Goal: Transaction & Acquisition: Purchase product/service

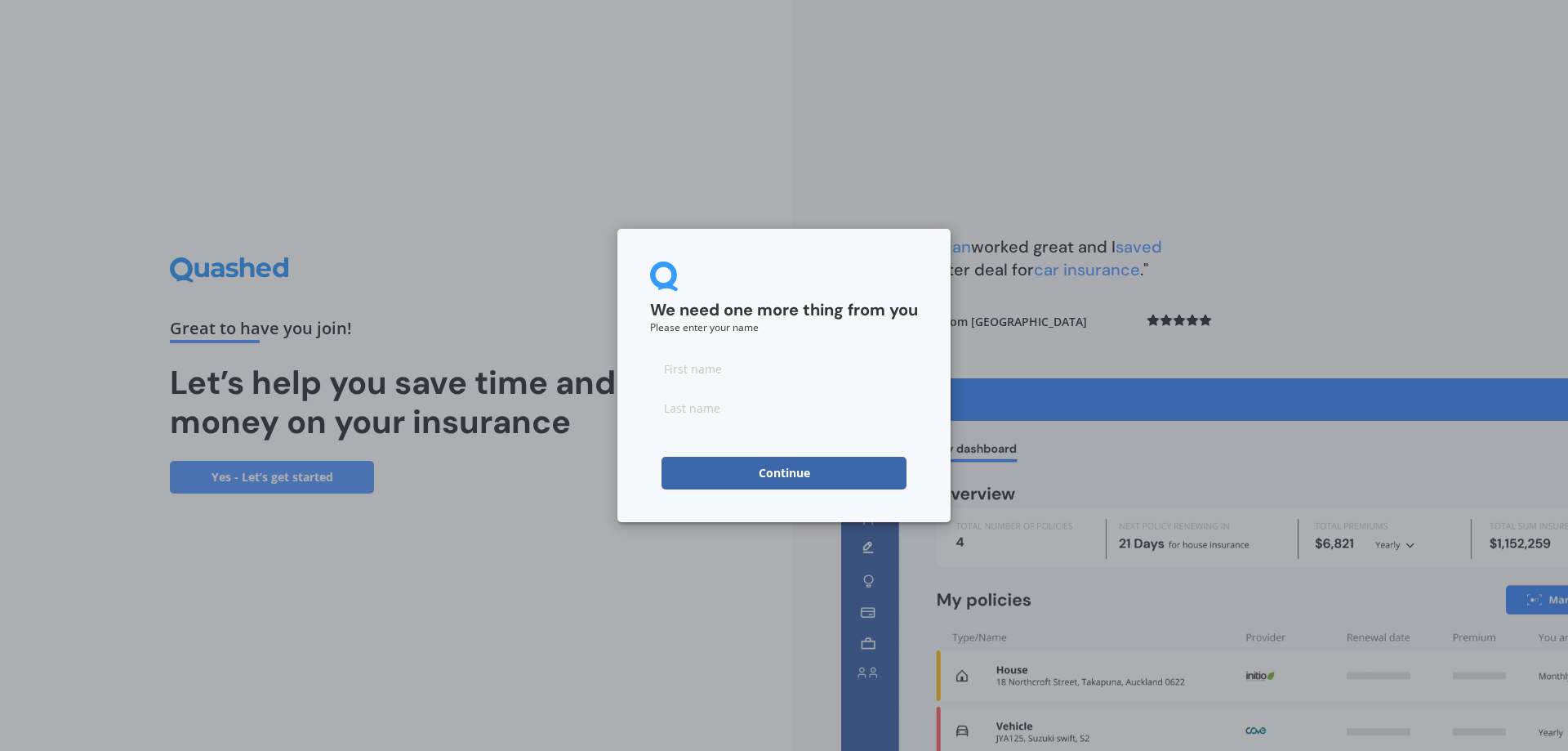
click at [785, 354] on input at bounding box center [784, 368] width 268 height 32
type input "tim"
click at [695, 414] on input at bounding box center [784, 407] width 268 height 32
type input "bidwell"
click at [678, 471] on button "Continue" at bounding box center [784, 473] width 245 height 32
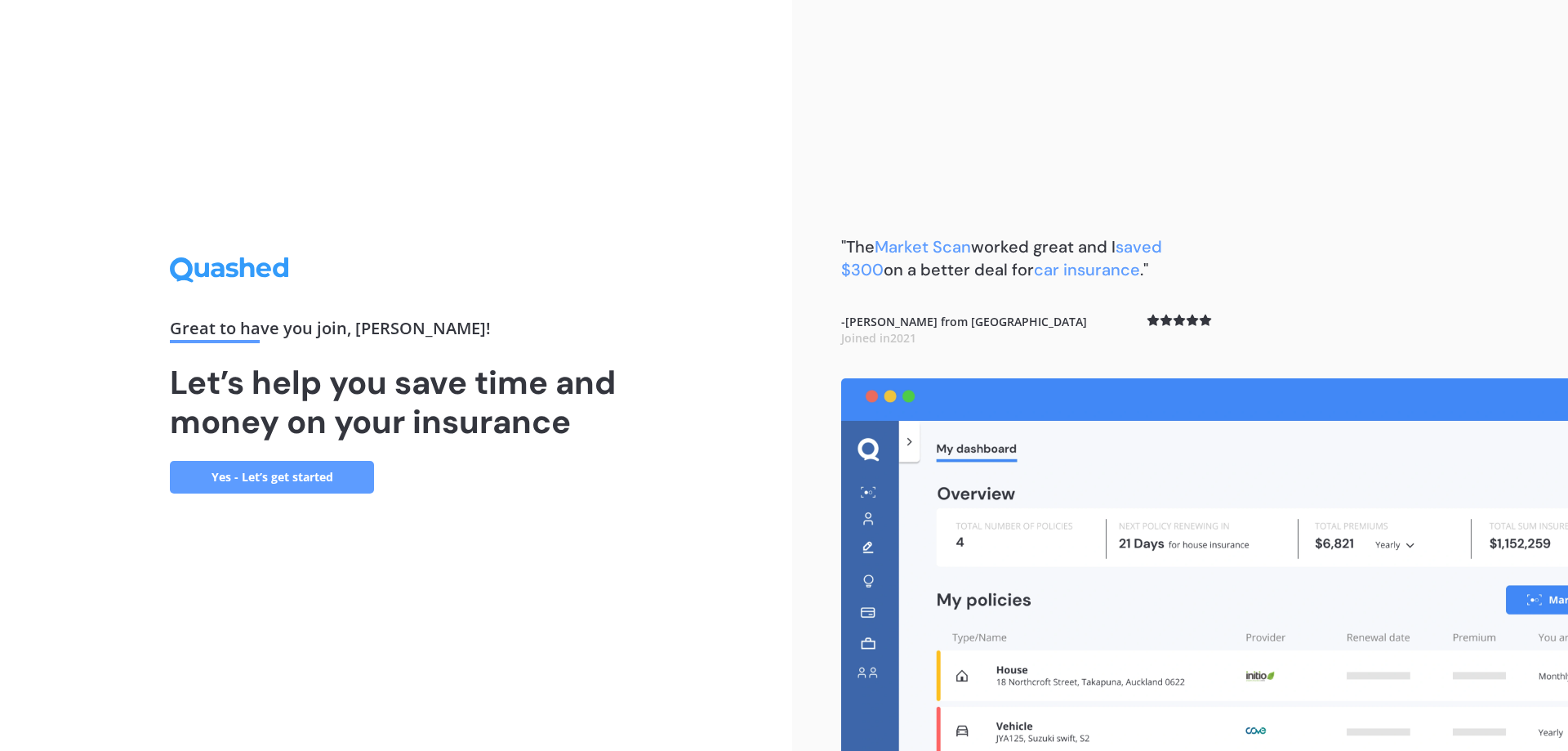
click at [326, 477] on link "Yes - Let’s get started" at bounding box center [272, 477] width 204 height 32
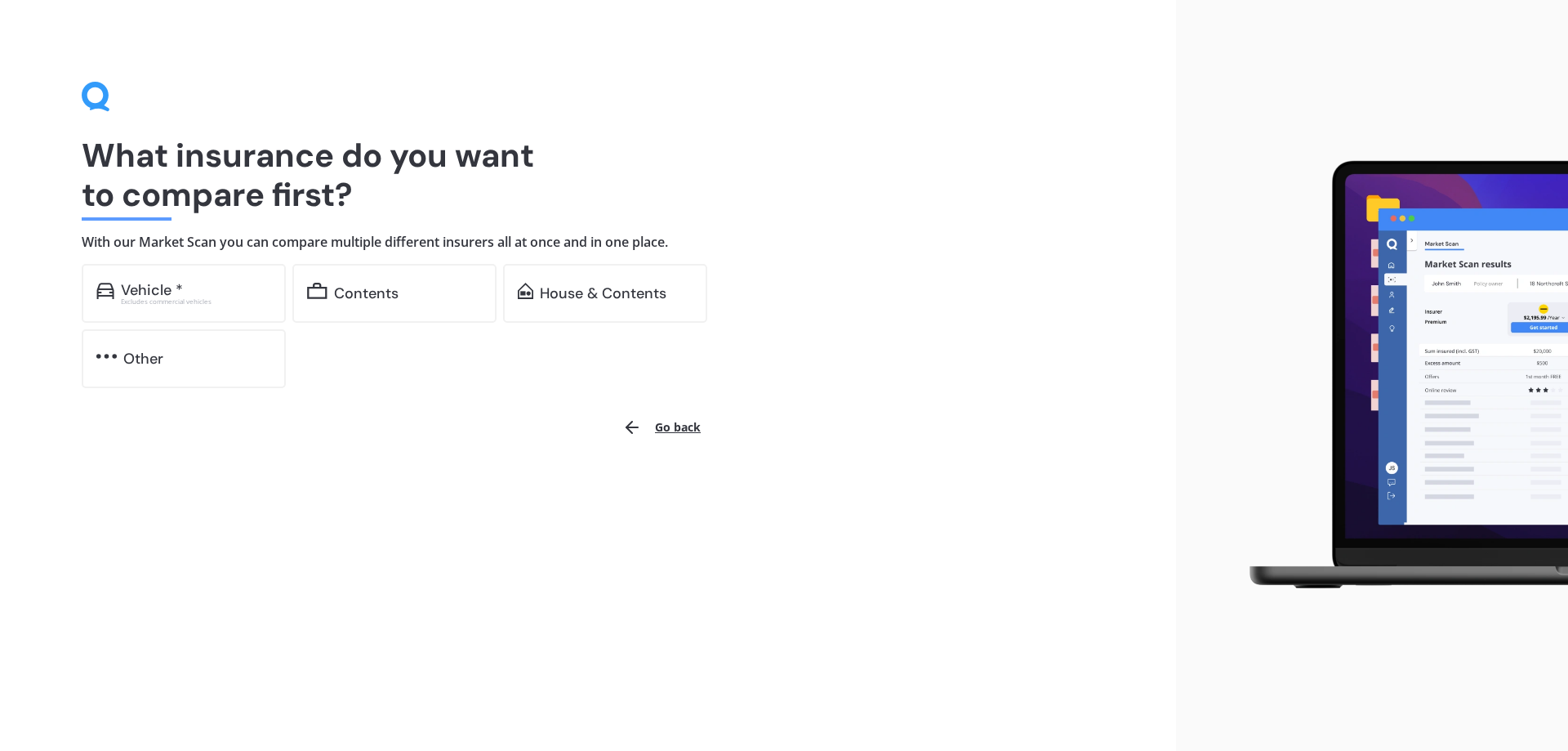
click at [401, 312] on div "Contents" at bounding box center [395, 293] width 204 height 59
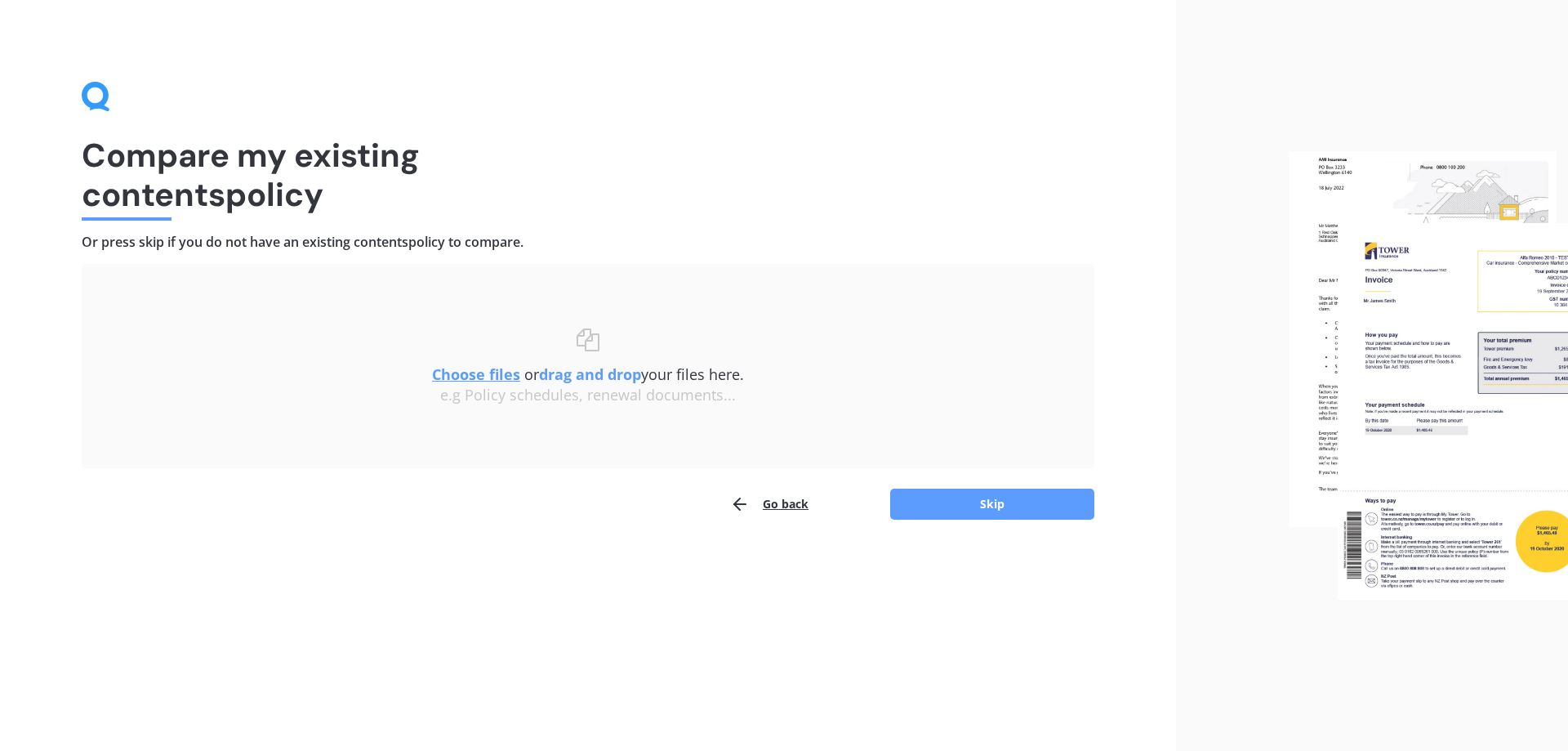
click at [923, 514] on button "Skip" at bounding box center [992, 504] width 204 height 31
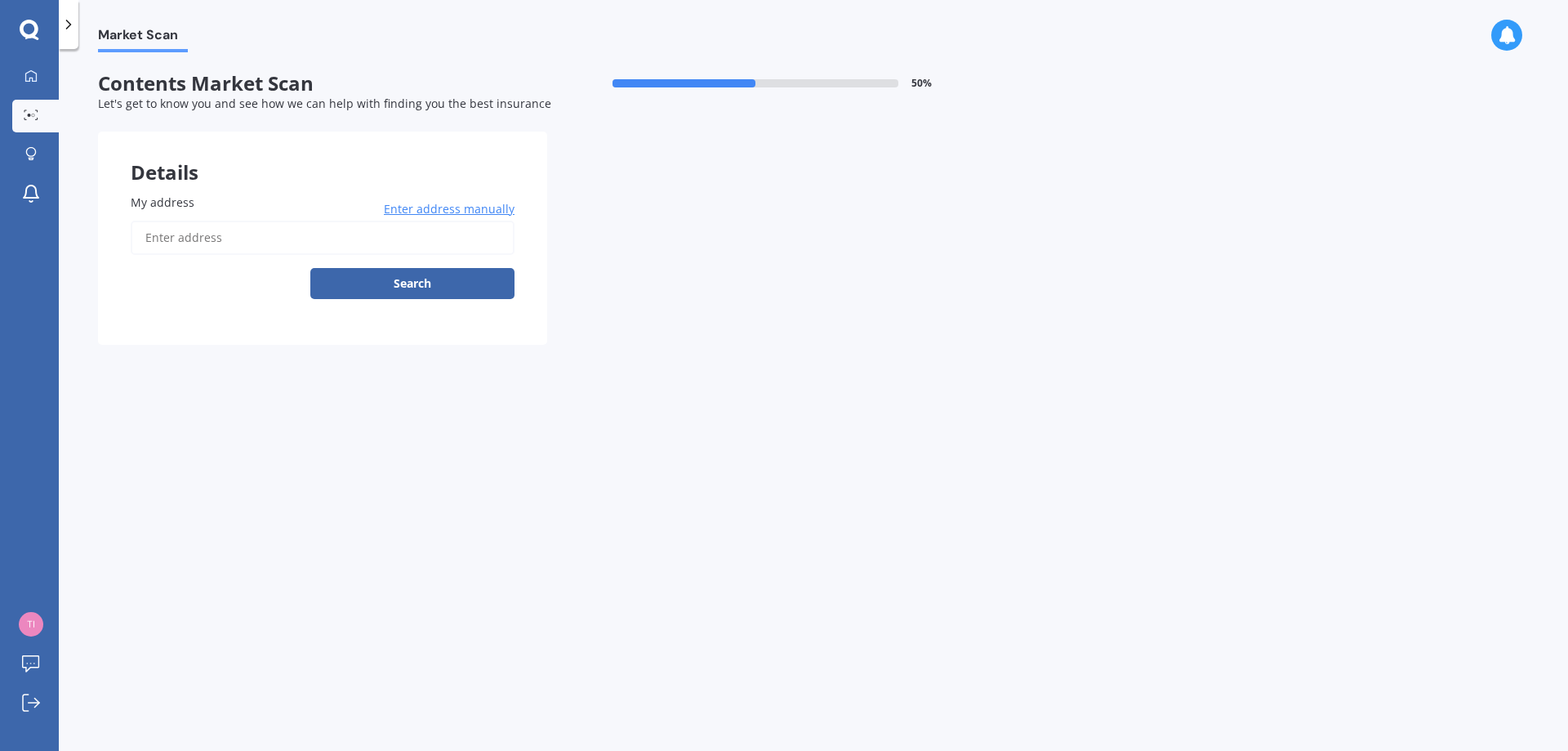
click at [160, 231] on input "My address" at bounding box center [322, 237] width 383 height 34
type input "121 Fairfax Street, Murchison 7007"
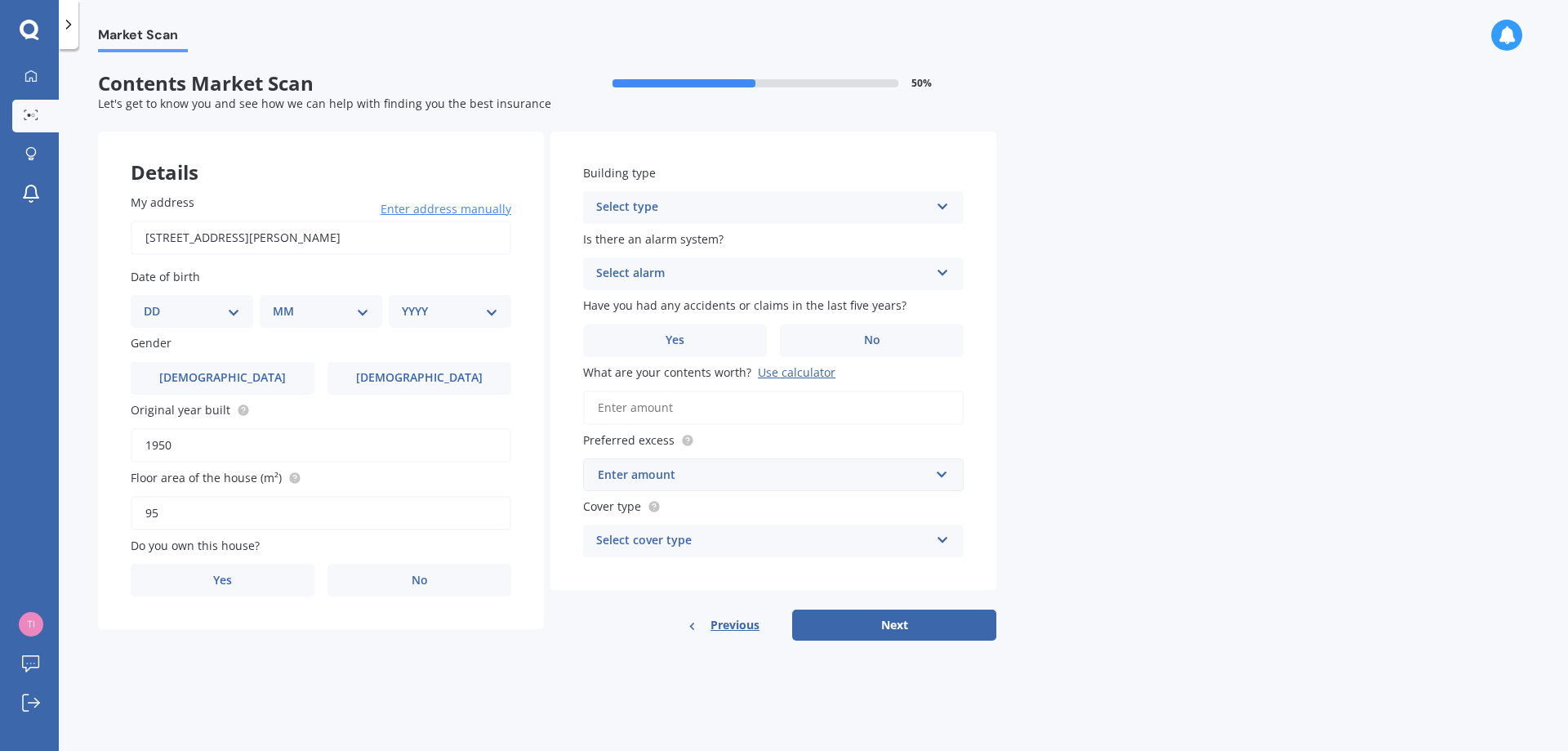
click at [234, 330] on div "My address 121 Fairfax Street, Murchison 7007 Enter address manually Search Dat…" at bounding box center [321, 395] width 446 height 469
click at [234, 321] on select "DD 01 02 03 04 05 06 07 08 09 10 11 12 13 14 15 16 17 18 19 20 21 22 23 24 25 2…" at bounding box center [191, 310] width 96 height 18
select select "04"
click at [156, 302] on select "DD 01 02 03 04 05 06 07 08 09 10 11 12 13 14 15 16 17 18 19 20 21 22 23 24 25 2…" at bounding box center [191, 310] width 96 height 18
click at [304, 310] on select "MM 01 02 03 04 05 06 07 08 09 10 11 12" at bounding box center [325, 310] width 90 height 18
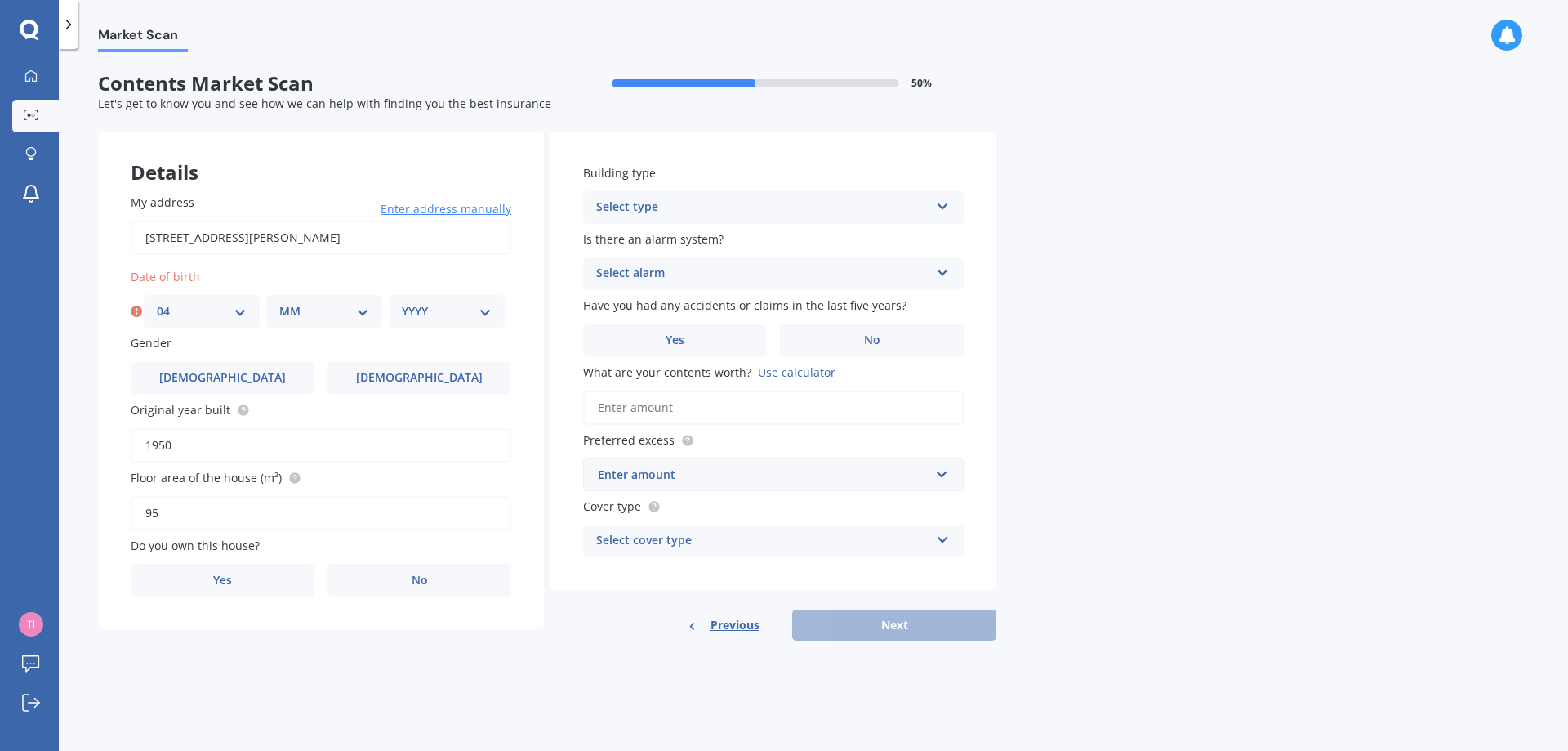
select select "07"
click at [280, 302] on select "MM 01 02 03 04 05 06 07 08 09 10 11 12" at bounding box center [325, 310] width 90 height 18
click at [458, 316] on select "YYYY 2009 2008 2007 2006 2005 2004 2003 2002 2001 2000 1999 1998 1997 1996 1995…" at bounding box center [447, 310] width 90 height 18
select select "1978"
click at [402, 302] on select "YYYY 2009 2008 2007 2006 2005 2004 2003 2002 2001 2000 1999 1998 1997 1996 1995…" at bounding box center [447, 310] width 90 height 18
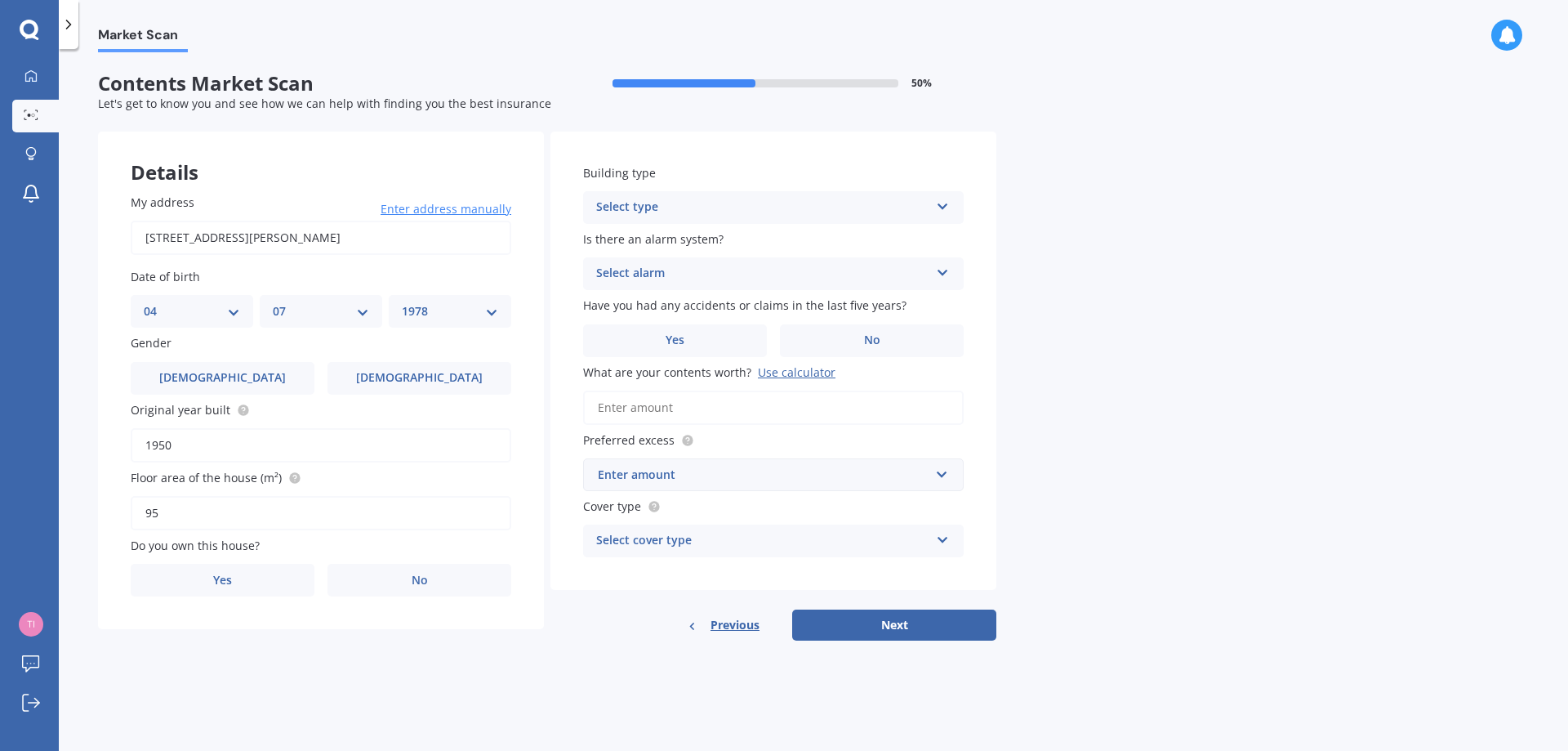
drag, startPoint x: 236, startPoint y: 364, endPoint x: 262, endPoint y: 401, distance: 45.2
click at [236, 366] on label "Male" at bounding box center [223, 378] width 184 height 32
click at [0, 0] on input "Male" at bounding box center [0, 0] width 0 height 0
click at [230, 445] on input "1950" at bounding box center [321, 445] width 381 height 34
click at [374, 573] on label "No" at bounding box center [419, 580] width 184 height 32
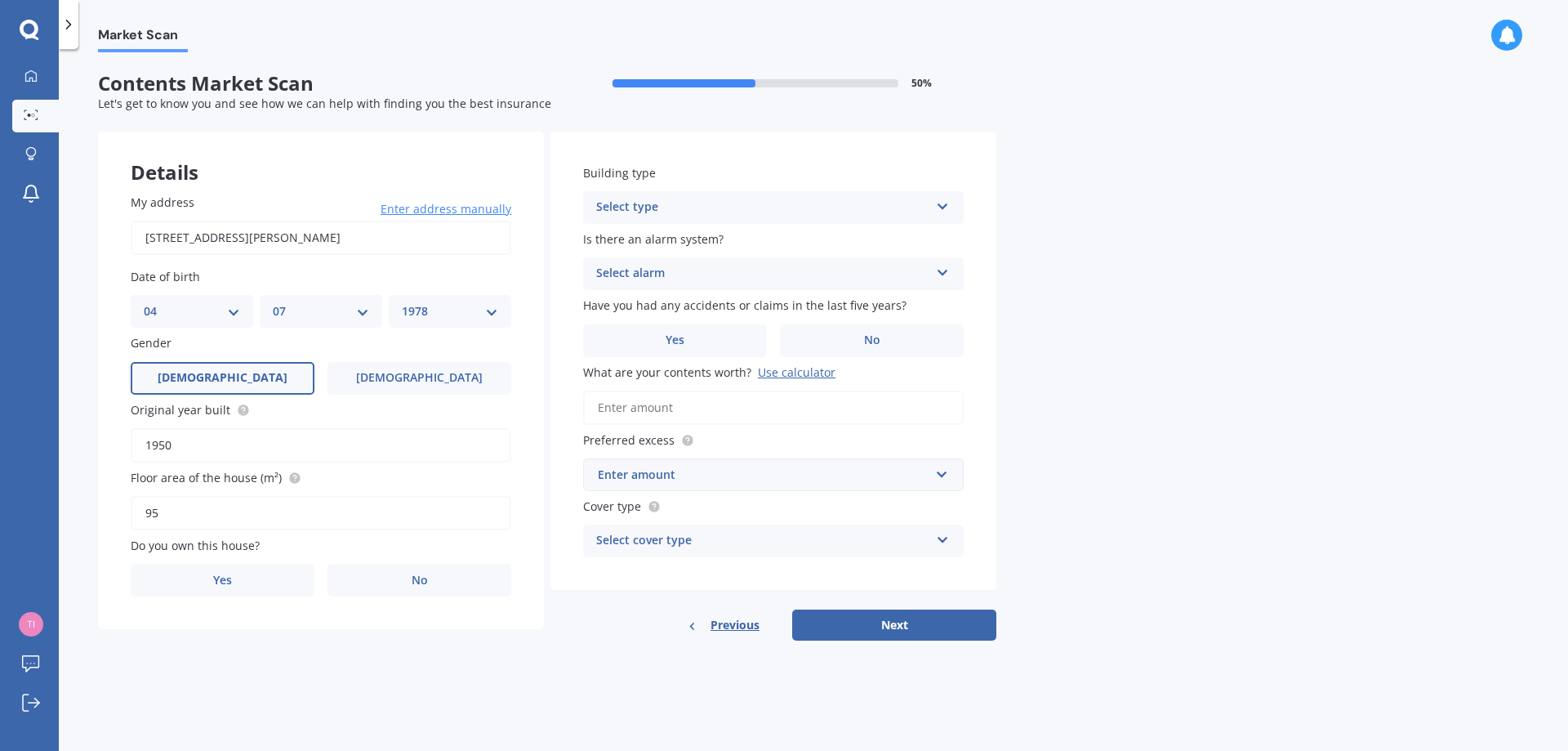
click at [0, 0] on input "No" at bounding box center [0, 0] width 0 height 0
click at [363, 651] on div "Select occupant" at bounding box center [310, 646] width 333 height 20
click at [344, 681] on div "Tenant" at bounding box center [321, 679] width 379 height 30
click at [879, 216] on div "Select type" at bounding box center [763, 207] width 333 height 20
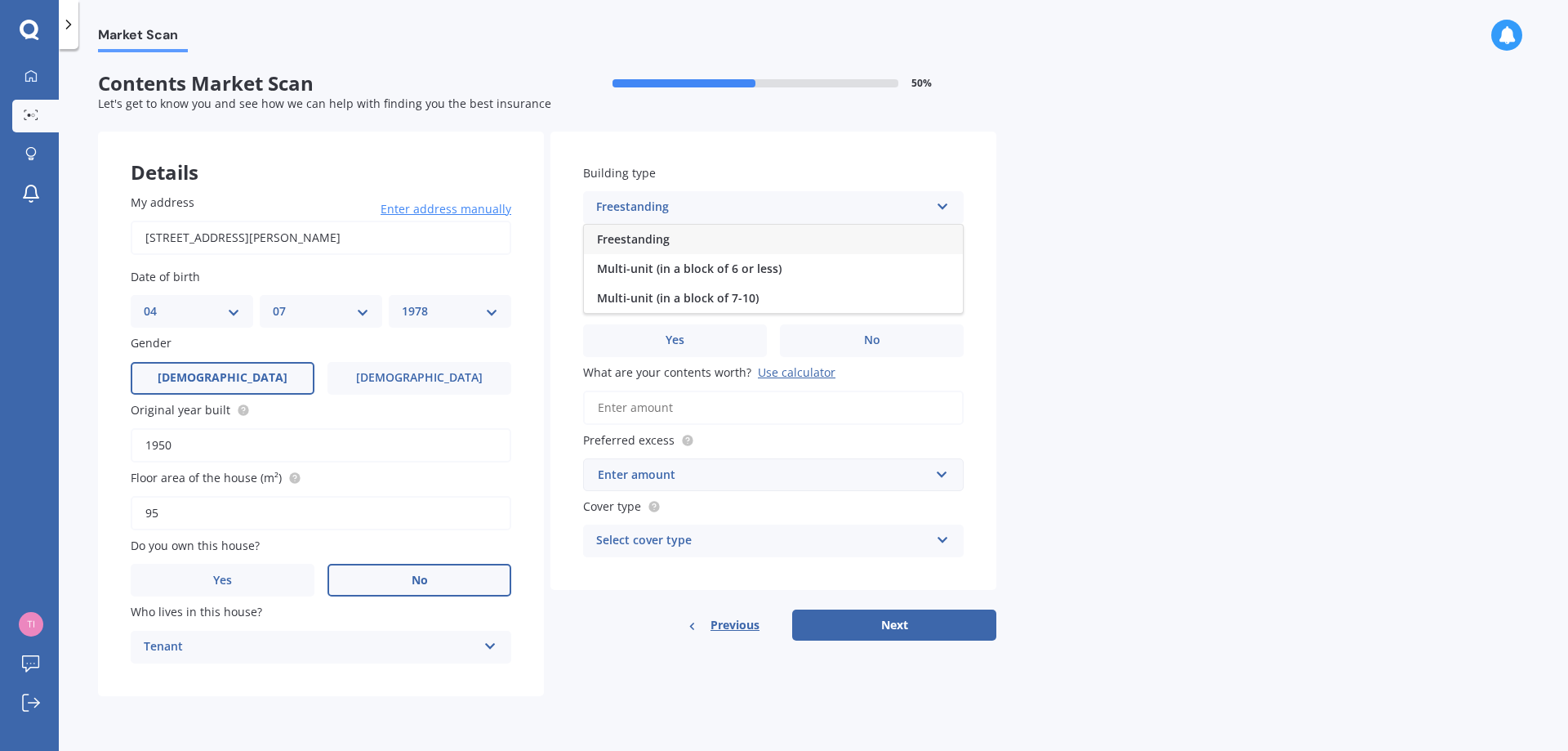
click at [837, 242] on div "Freestanding" at bounding box center [774, 239] width 379 height 30
click at [800, 269] on div "Select alarm" at bounding box center [763, 273] width 333 height 20
click at [690, 363] on div "No" at bounding box center [774, 364] width 379 height 30
click at [861, 340] on label "No" at bounding box center [872, 340] width 184 height 32
click at [0, 0] on input "No" at bounding box center [0, 0] width 0 height 0
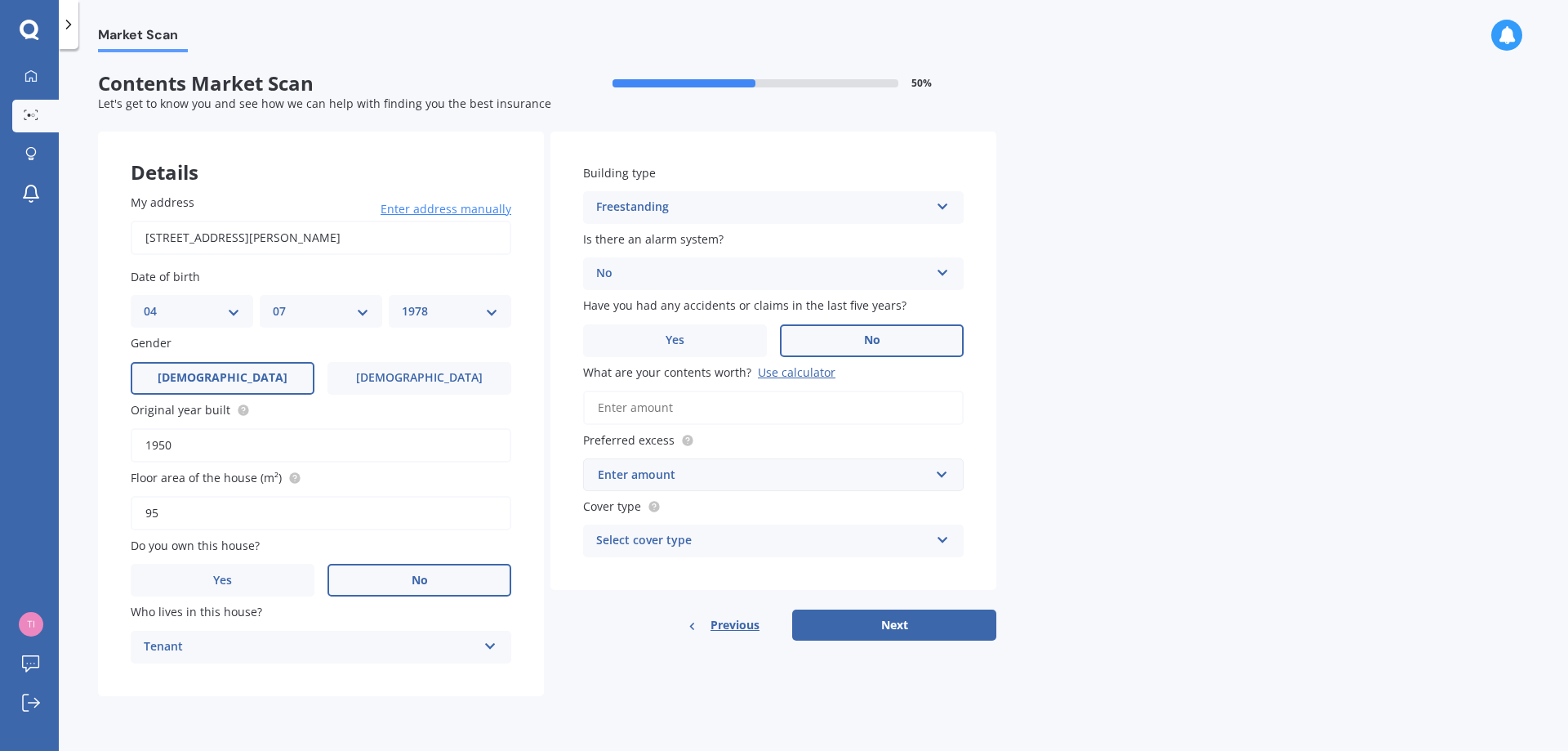
click at [736, 410] on input "What are your contents worth? Use calculator" at bounding box center [774, 407] width 381 height 34
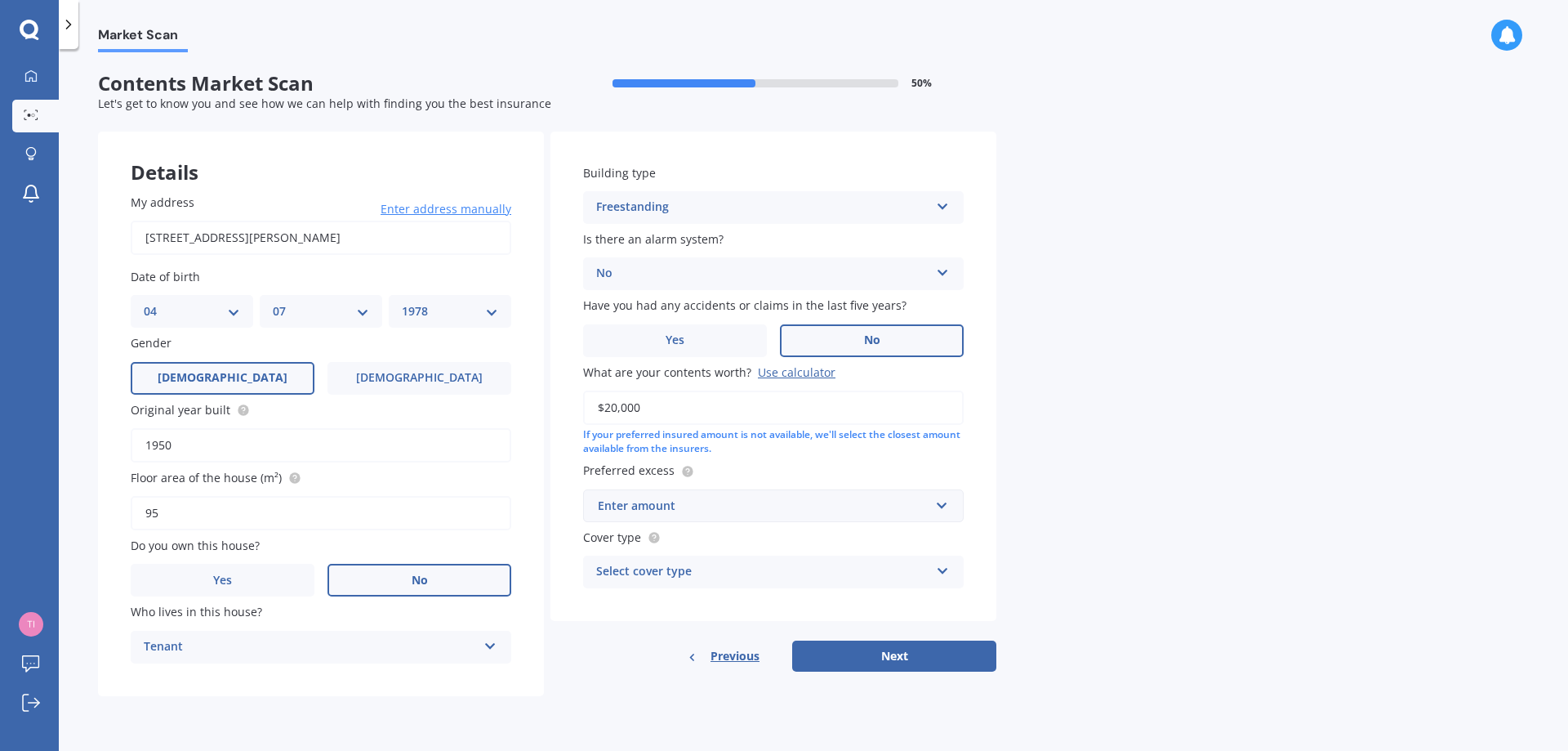
type input "$20,000"
click at [947, 507] on input "text" at bounding box center [768, 505] width 366 height 31
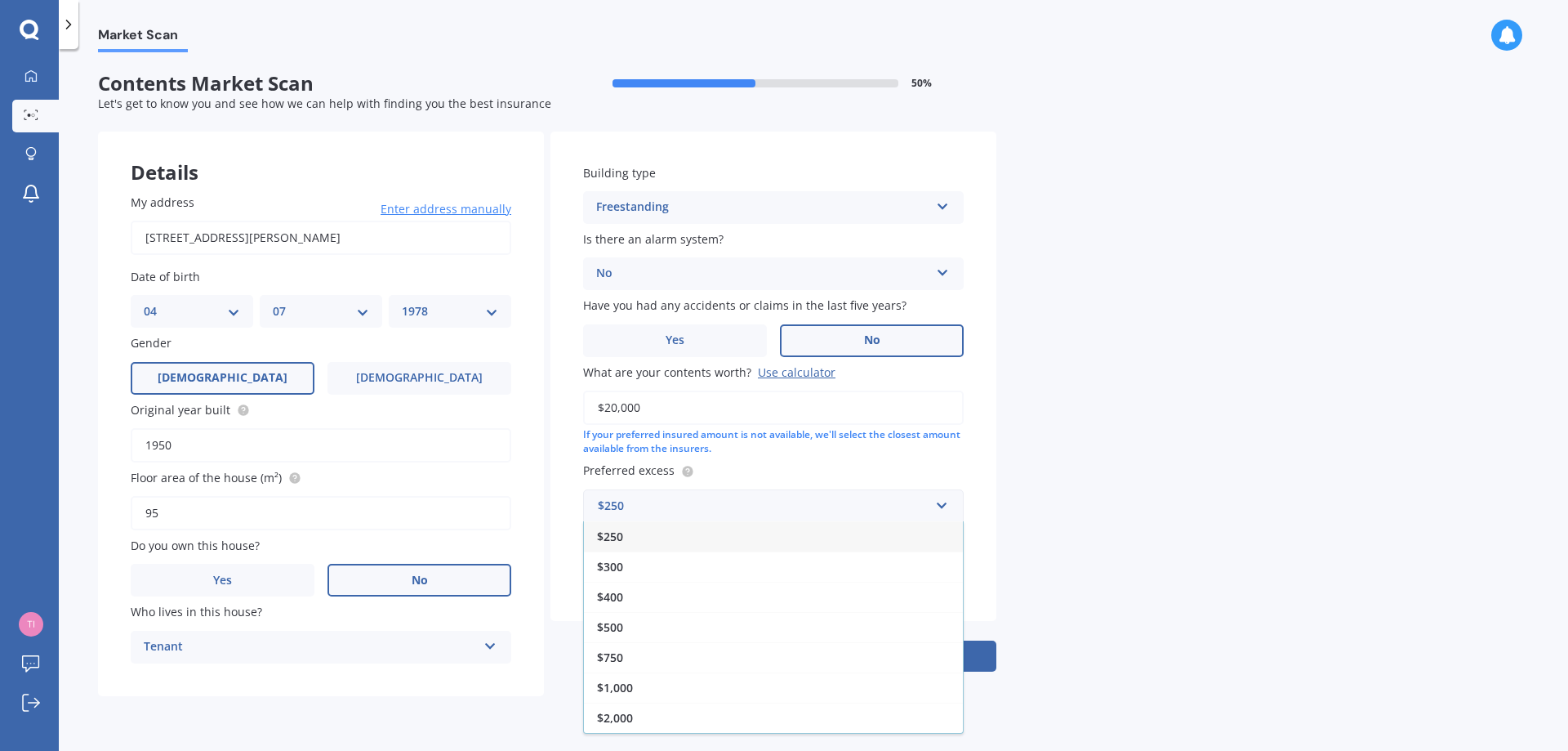
click at [760, 541] on div "$250" at bounding box center [774, 537] width 379 height 31
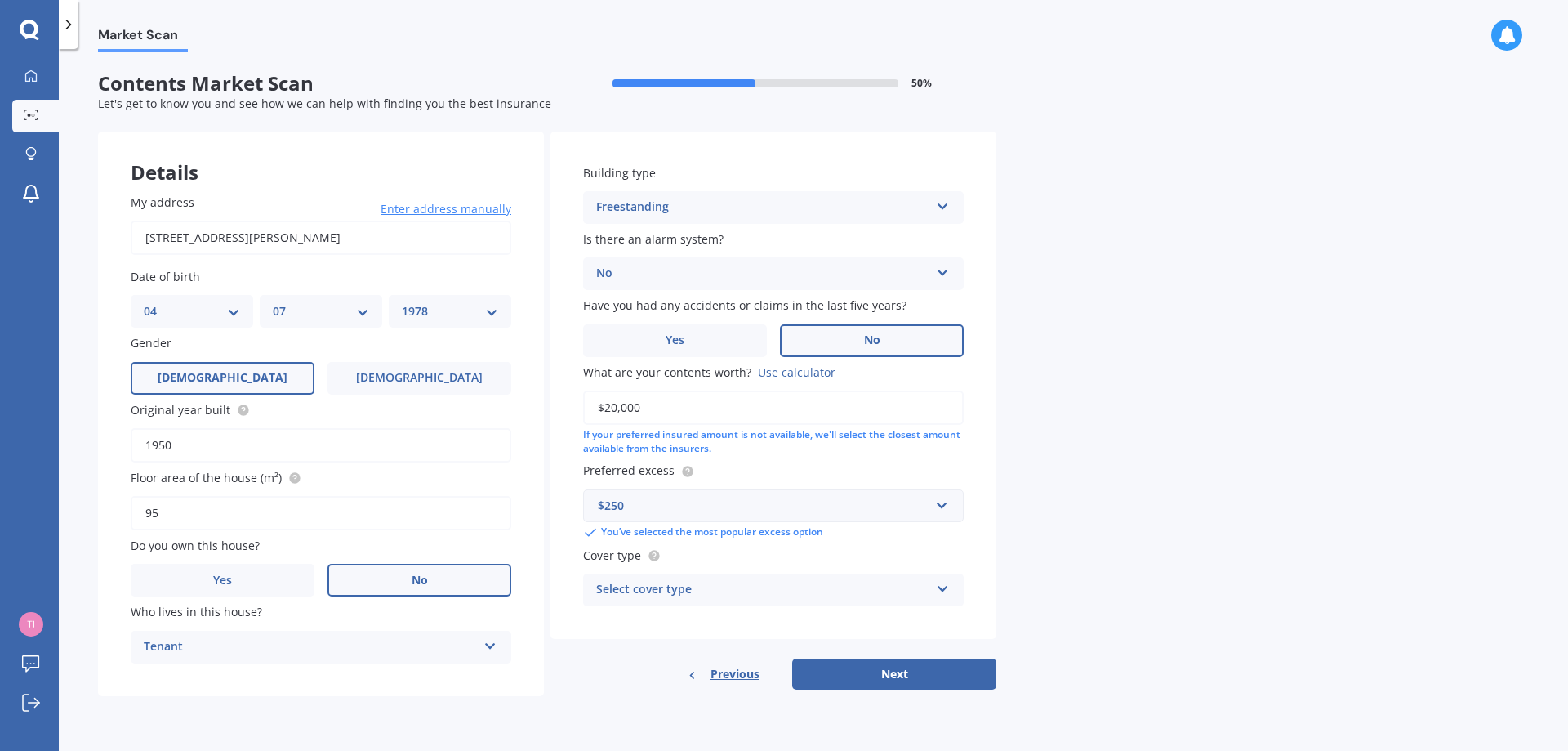
click at [837, 590] on div "Select cover type" at bounding box center [763, 589] width 333 height 20
click at [637, 610] on div "High" at bounding box center [774, 622] width 379 height 30
click at [896, 675] on button "Next" at bounding box center [895, 674] width 204 height 31
select select "04"
select select "07"
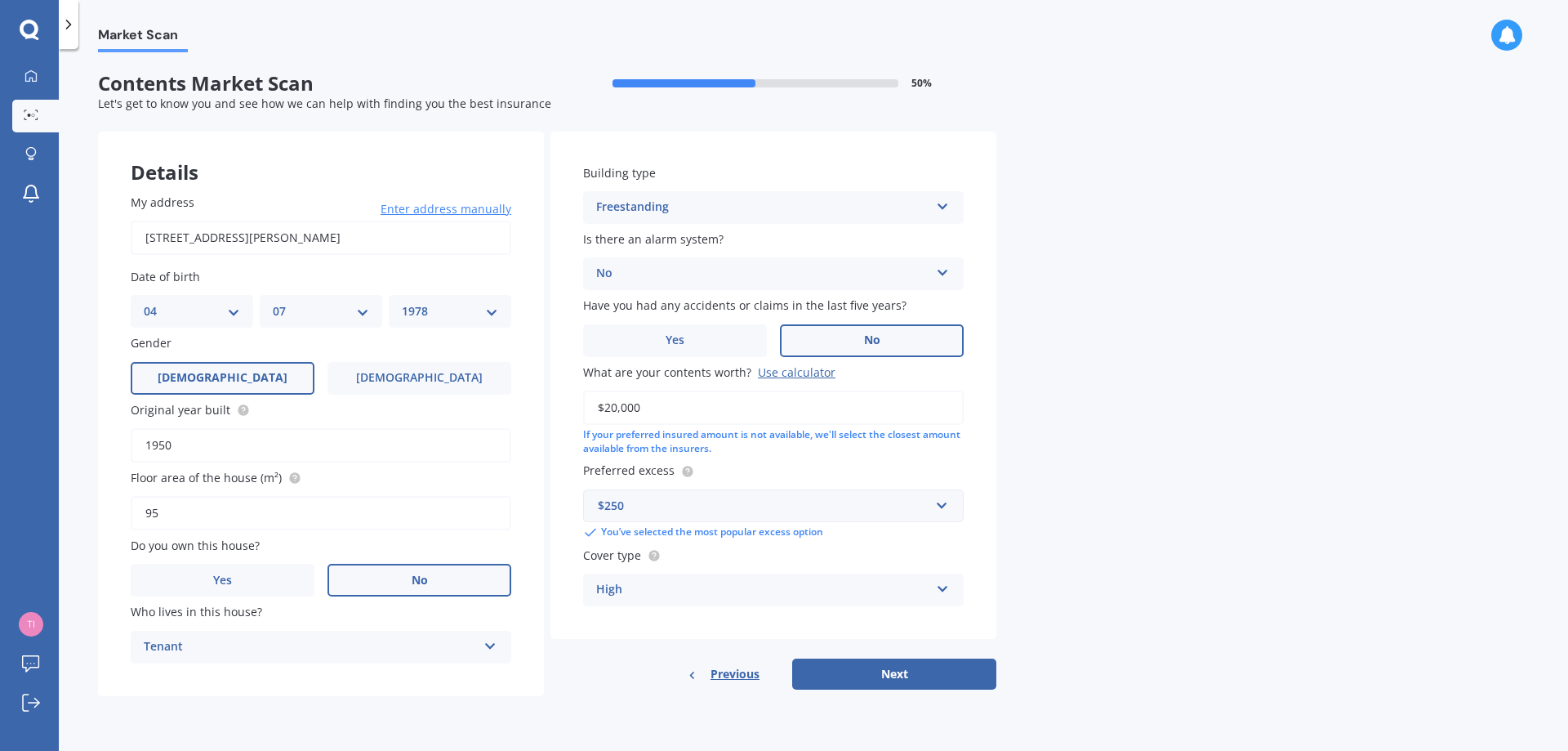
select select "1978"
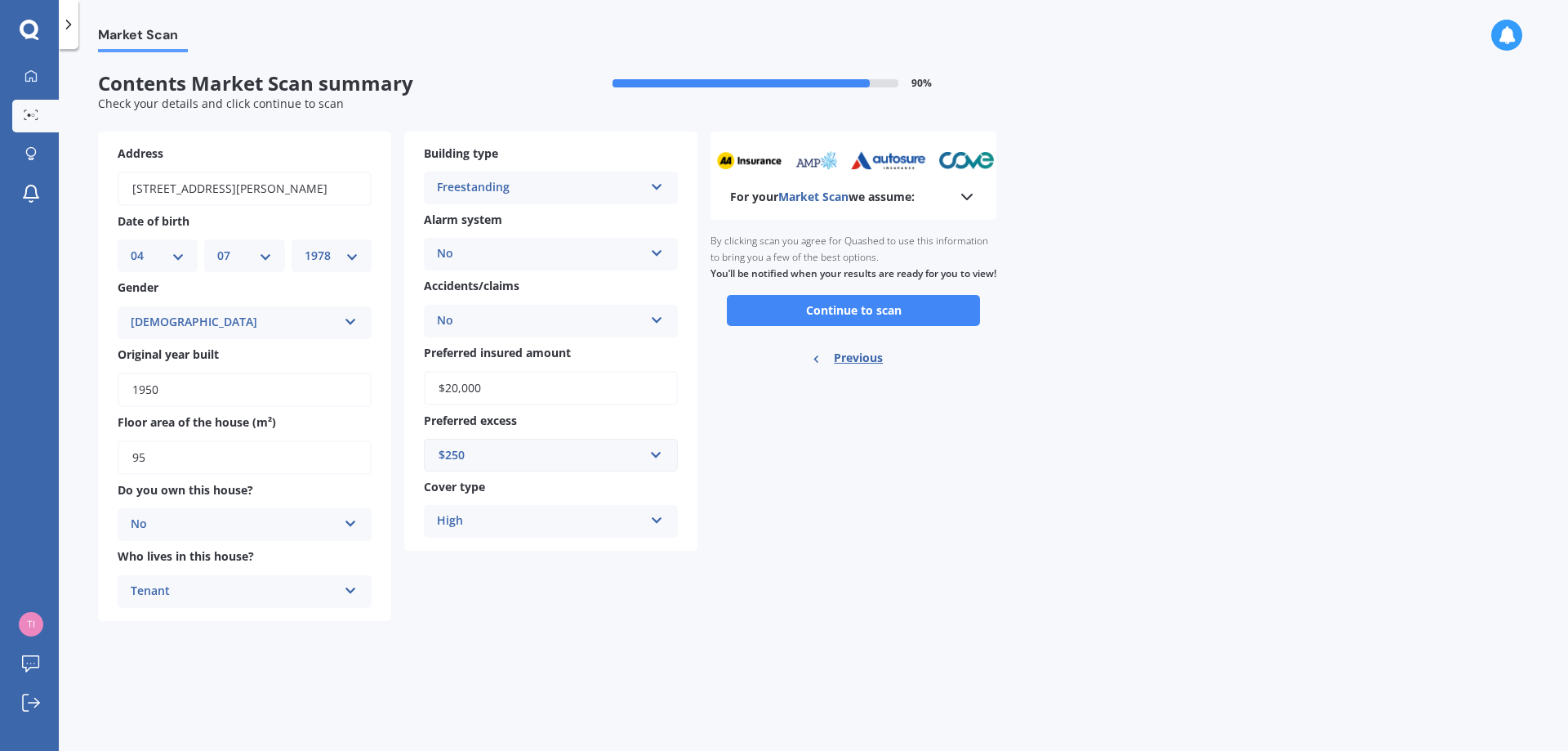
click at [849, 323] on button "Continue to scan" at bounding box center [854, 310] width 253 height 31
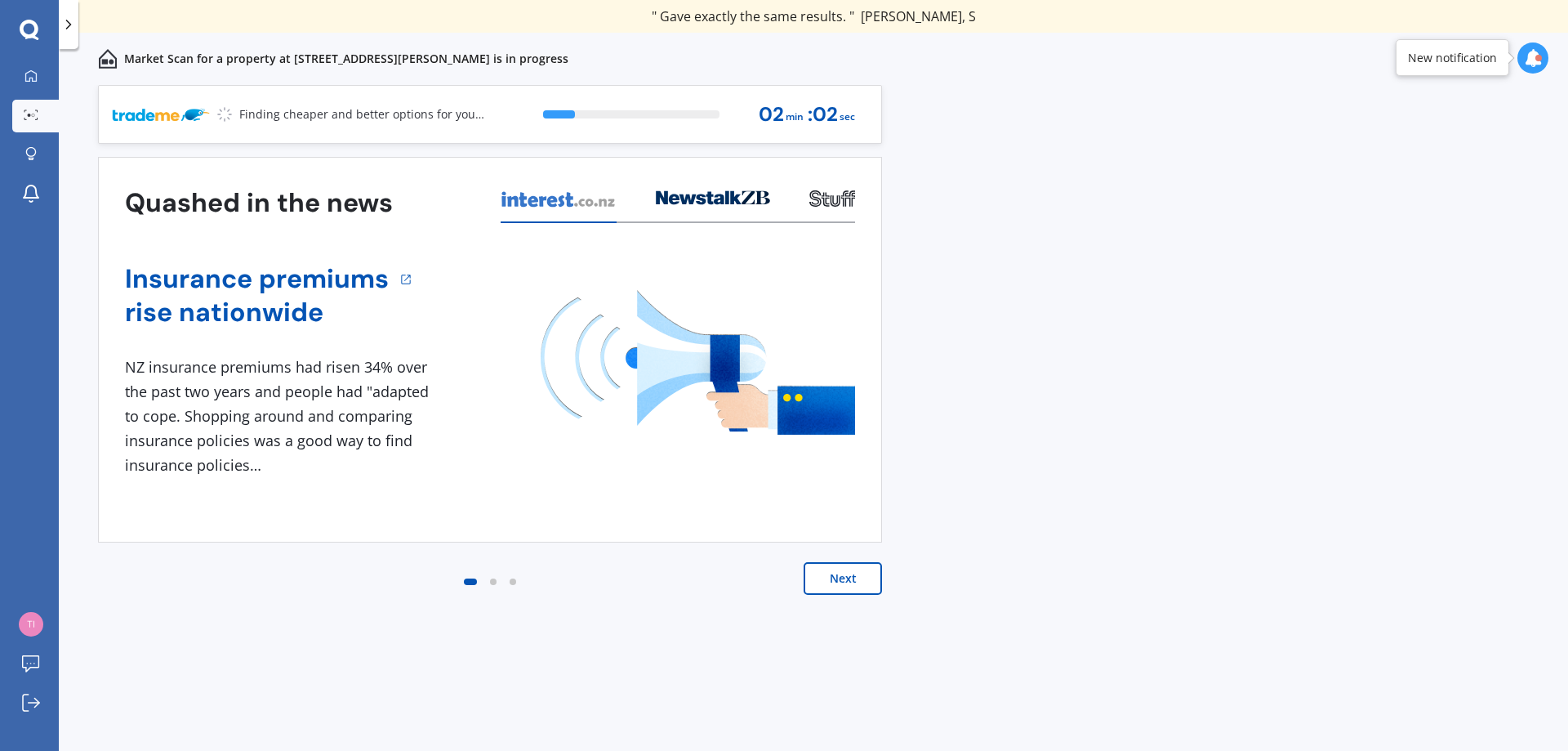
click at [838, 572] on button "Next" at bounding box center [843, 578] width 78 height 32
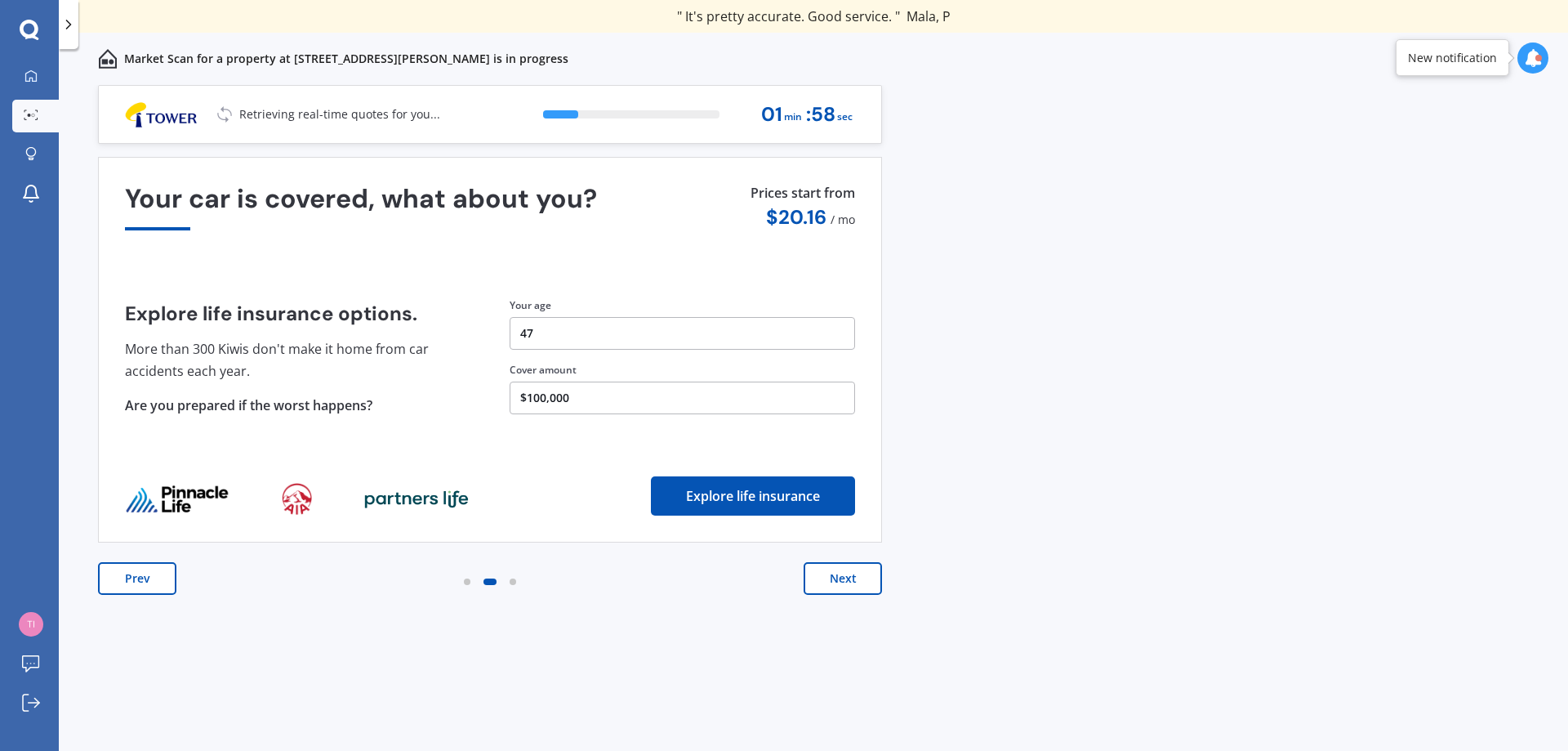
click at [830, 582] on button "Next" at bounding box center [843, 578] width 78 height 32
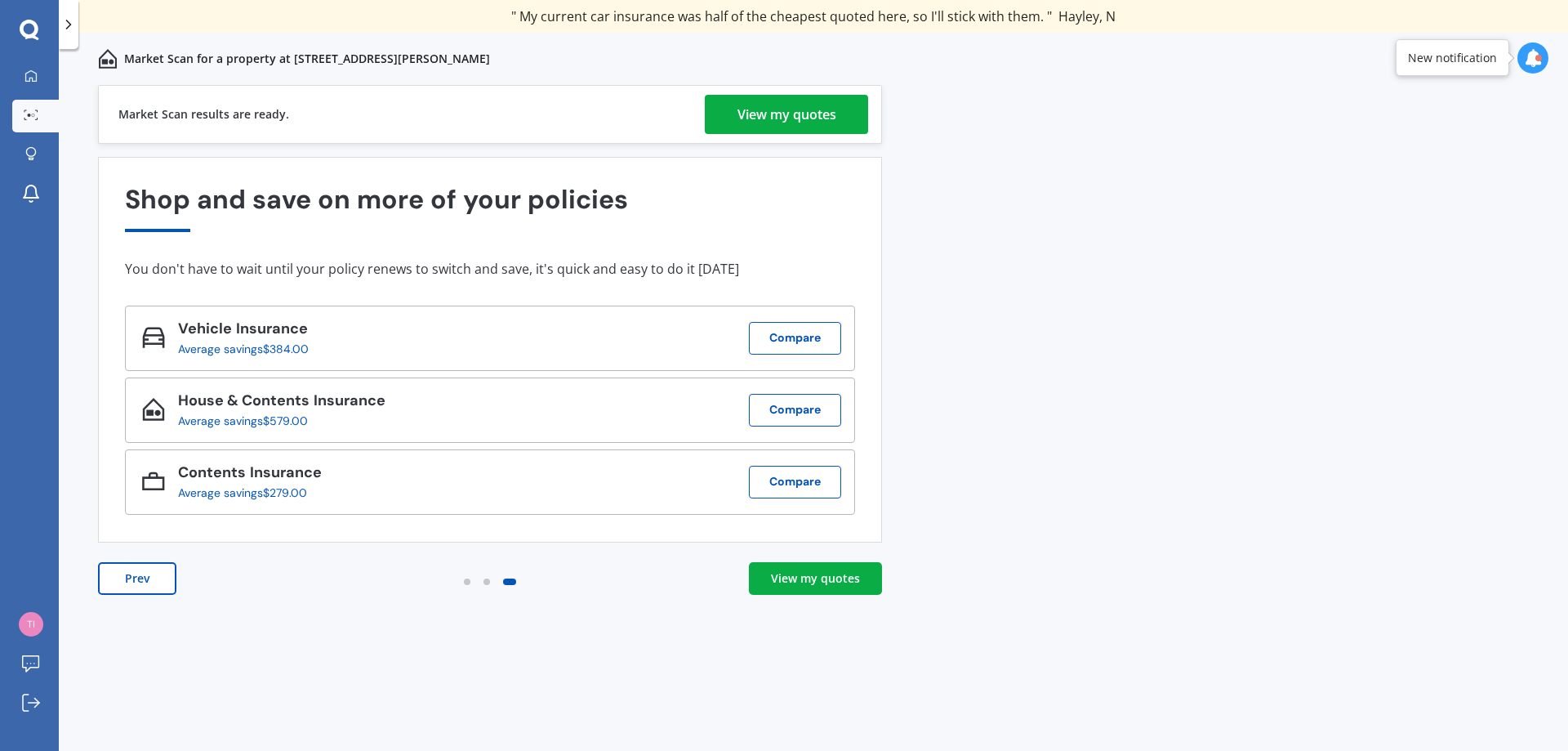
click at [705, 114] on link "View my quotes" at bounding box center [787, 114] width 163 height 39
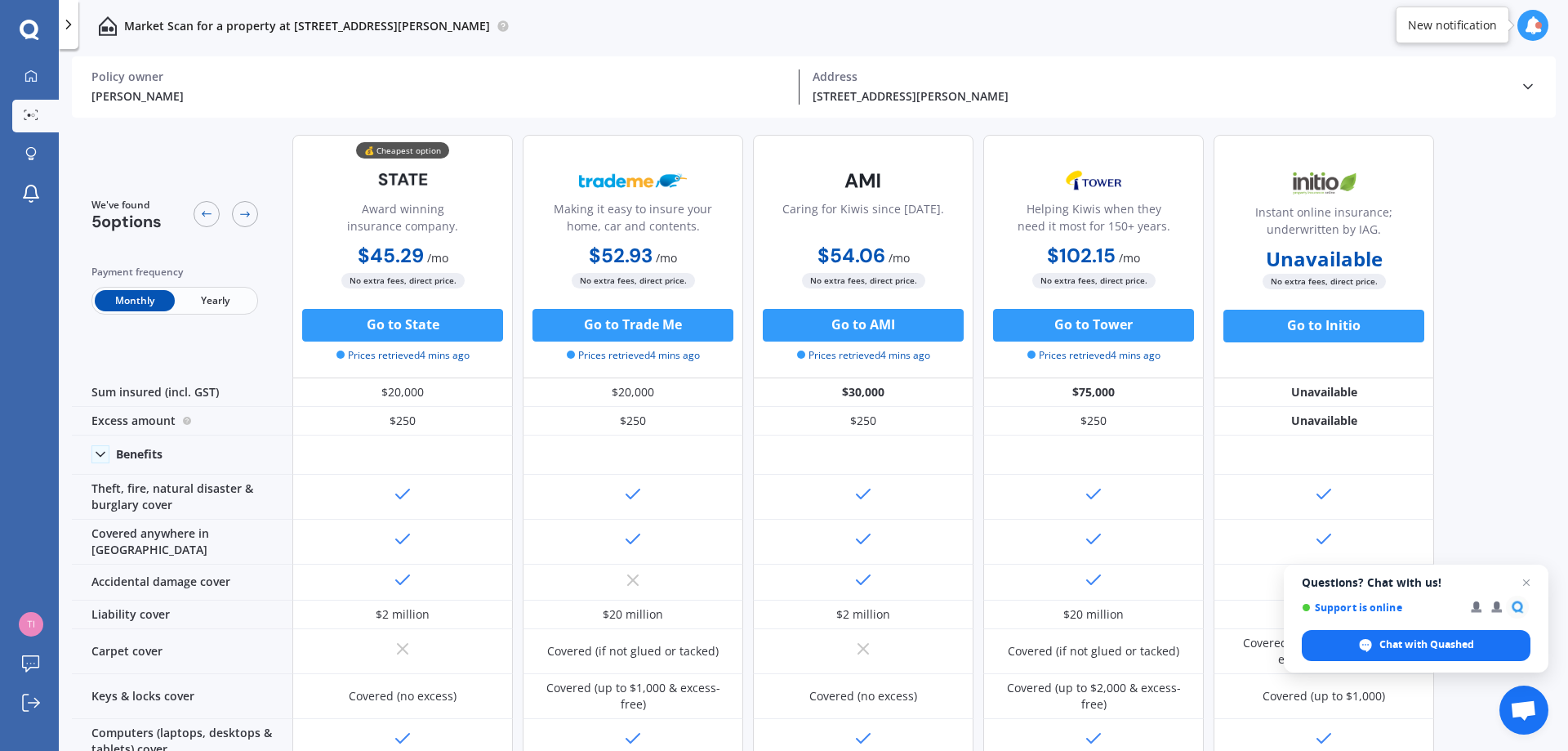
click at [1525, 584] on span "Open chat" at bounding box center [1526, 582] width 20 height 20
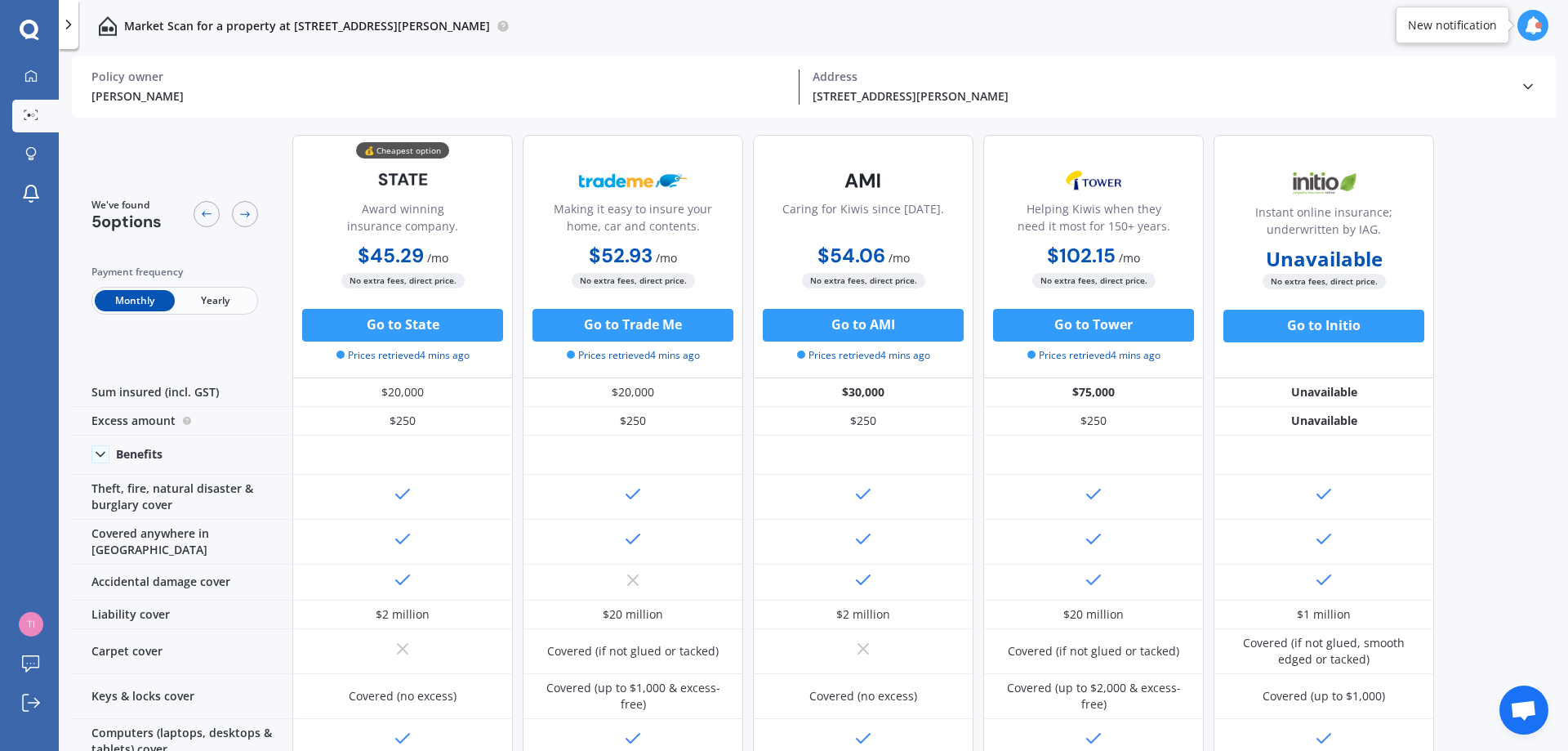
click at [207, 303] on span "Yearly" at bounding box center [215, 300] width 80 height 21
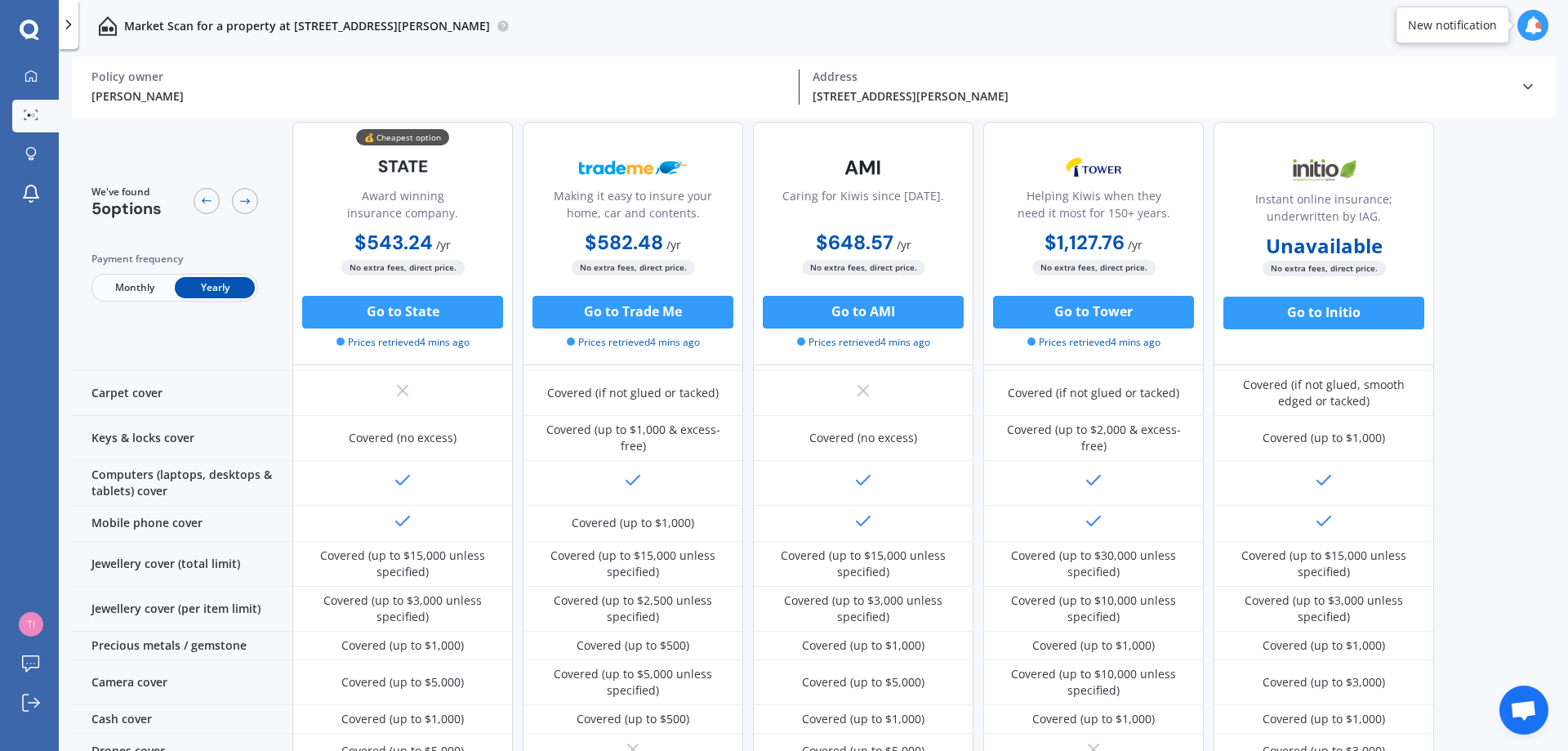
scroll to position [176, 0]
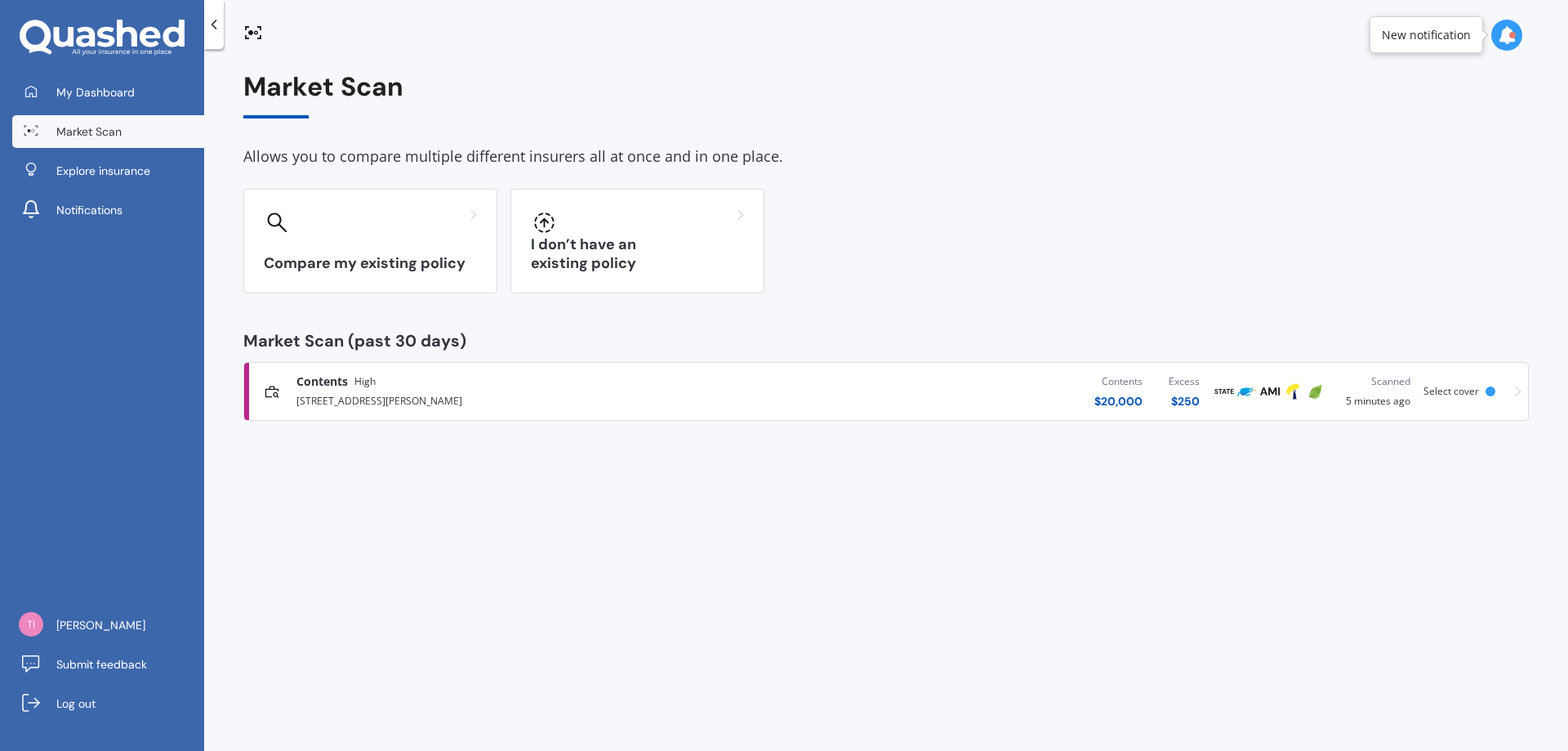
click at [1467, 386] on span "Select cover" at bounding box center [1451, 390] width 55 height 14
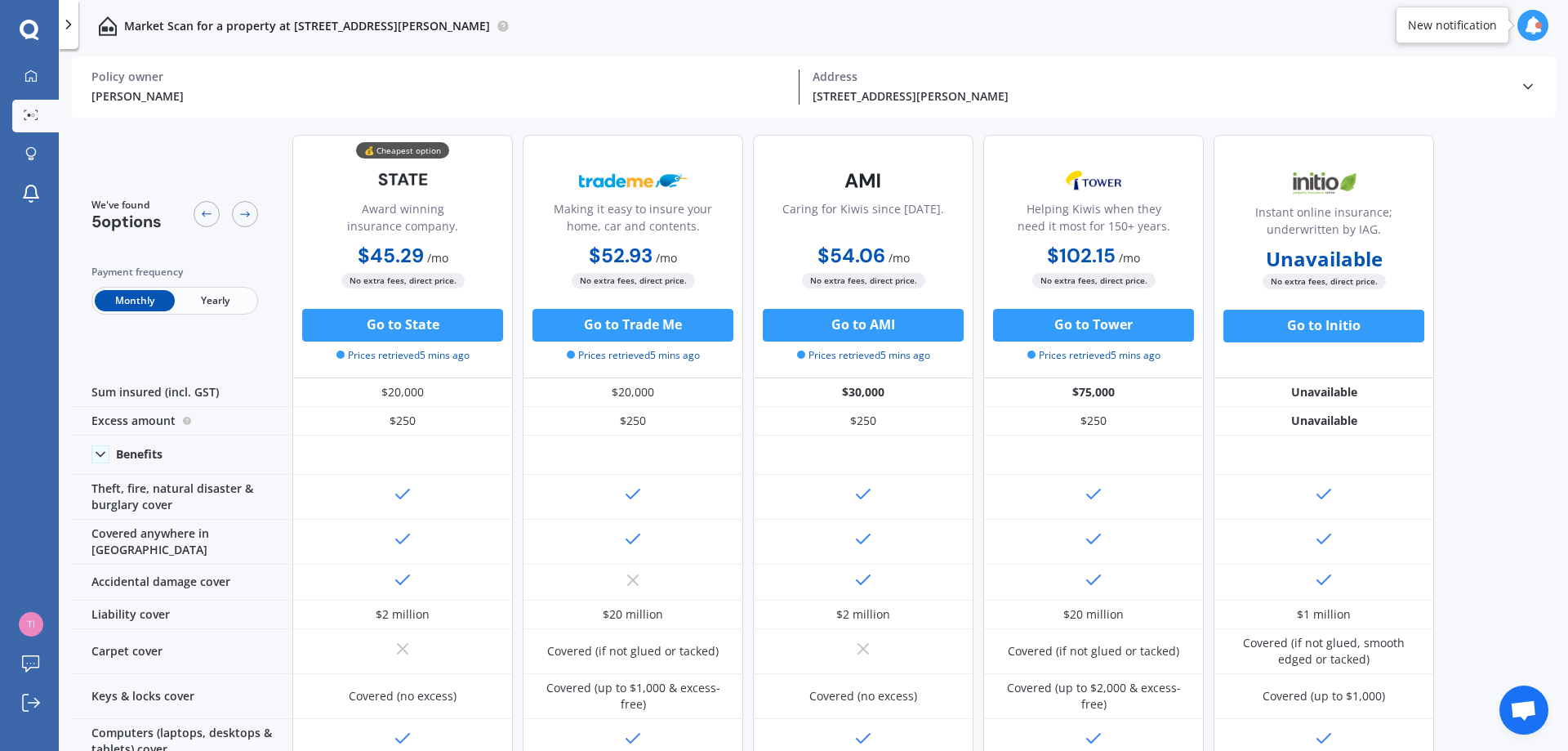
click at [105, 452] on icon at bounding box center [100, 453] width 16 height 16
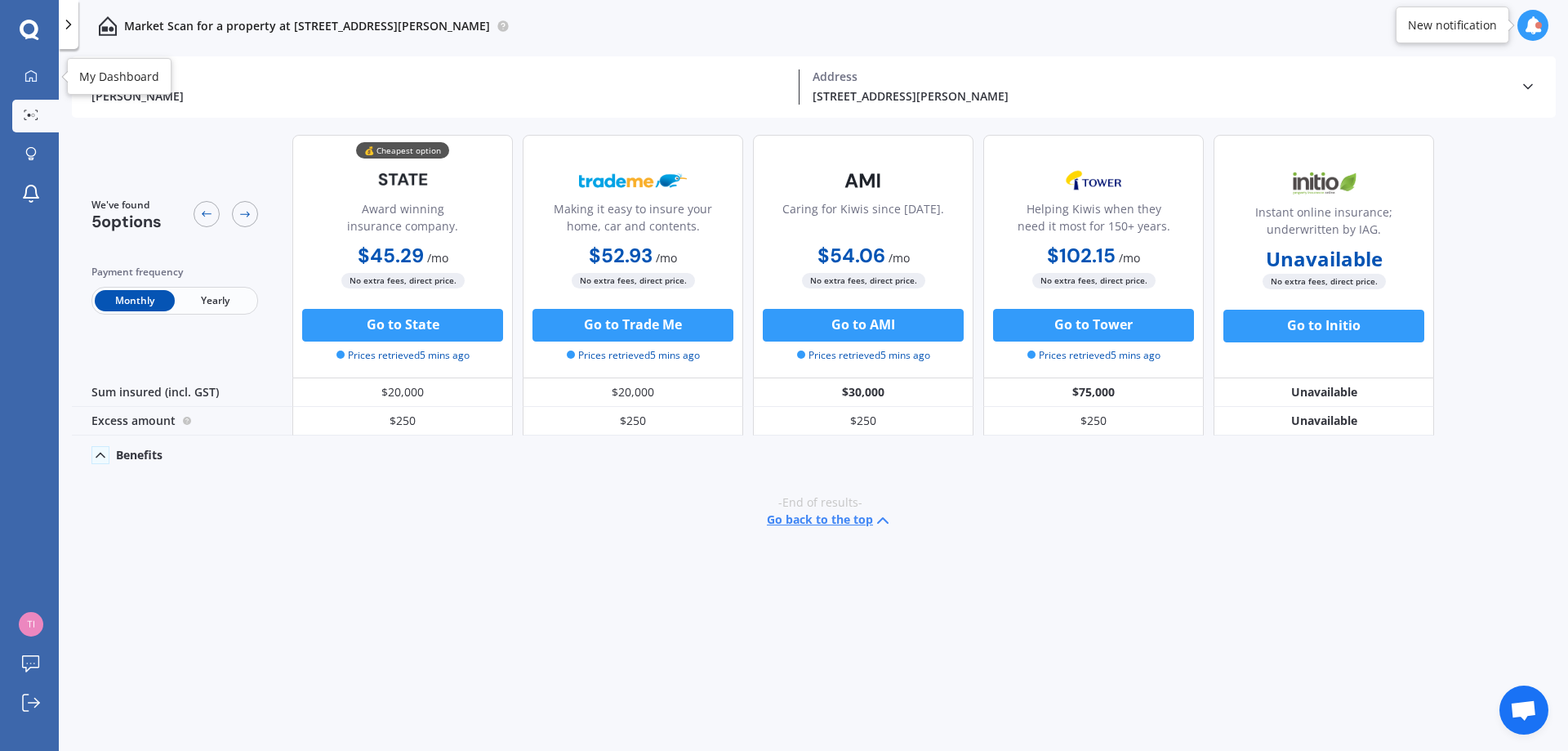
click at [23, 66] on link "My Dashboard" at bounding box center [35, 77] width 47 height 32
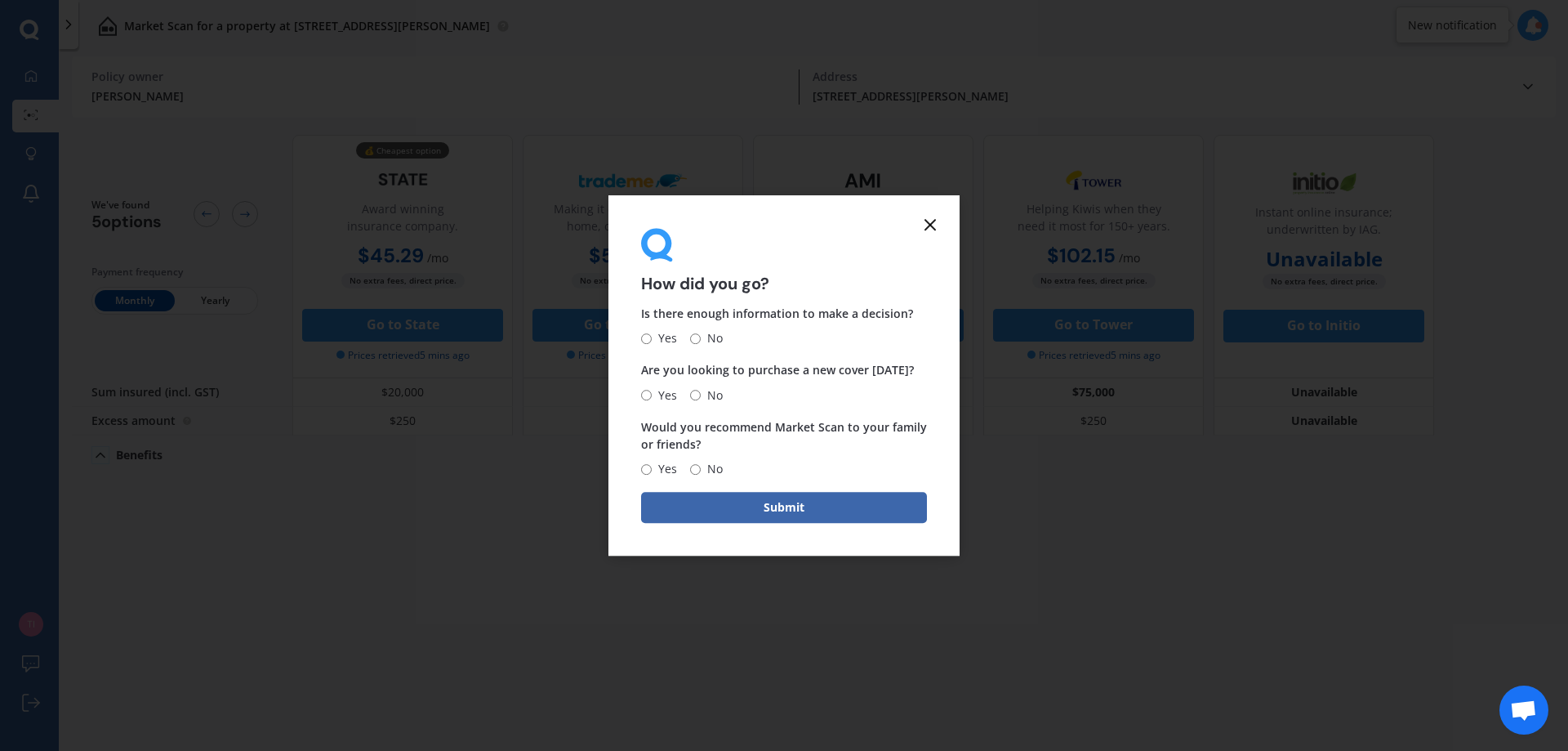
click at [930, 226] on icon at bounding box center [930, 225] width 20 height 20
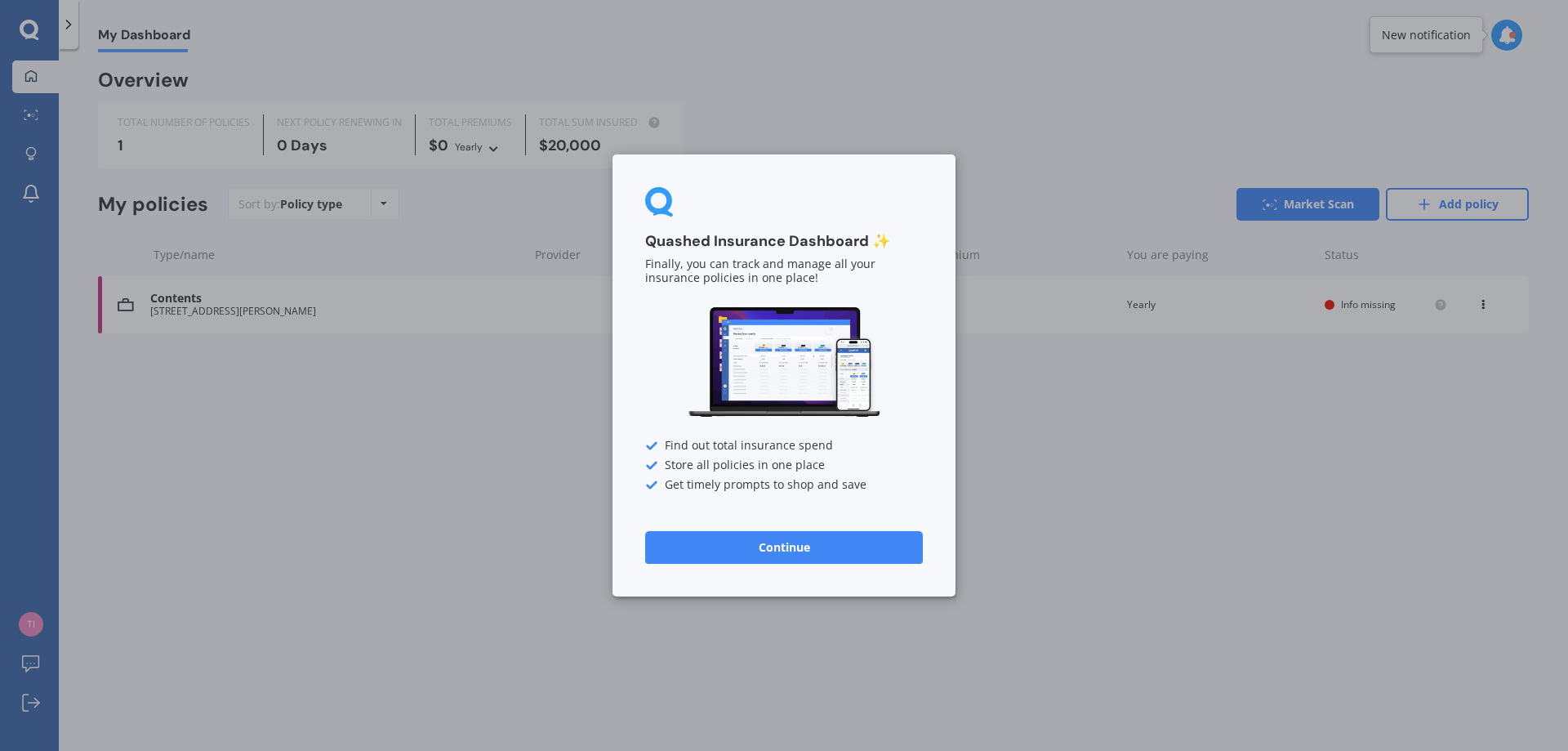
click at [812, 567] on div "Quashed Insurance Dashboard ✨ Finally, you can track and manage all your insura…" at bounding box center [783, 376] width 343 height 442
click at [814, 563] on button "Continue" at bounding box center [784, 547] width 278 height 32
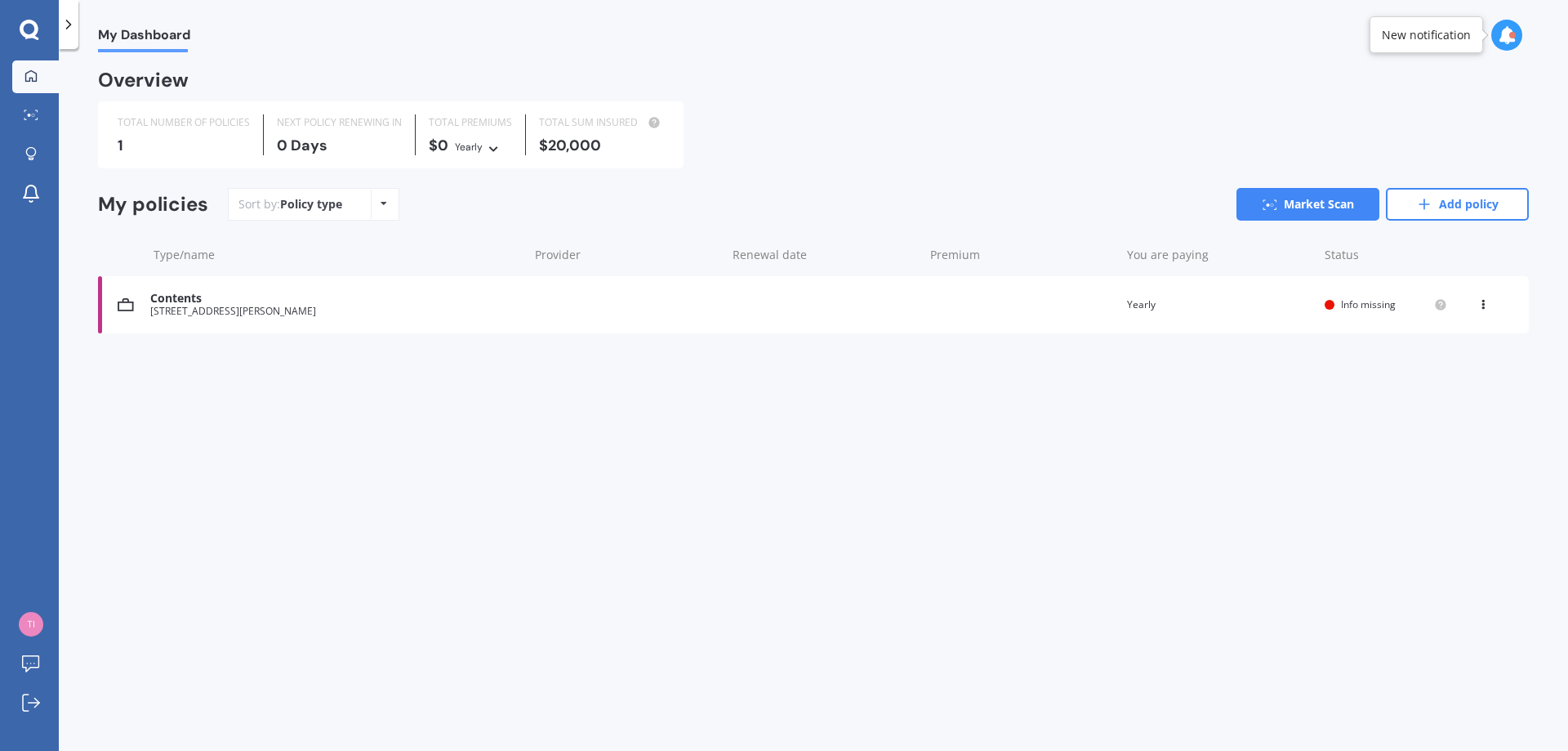
click at [1296, 205] on link "Market Scan" at bounding box center [1308, 204] width 143 height 32
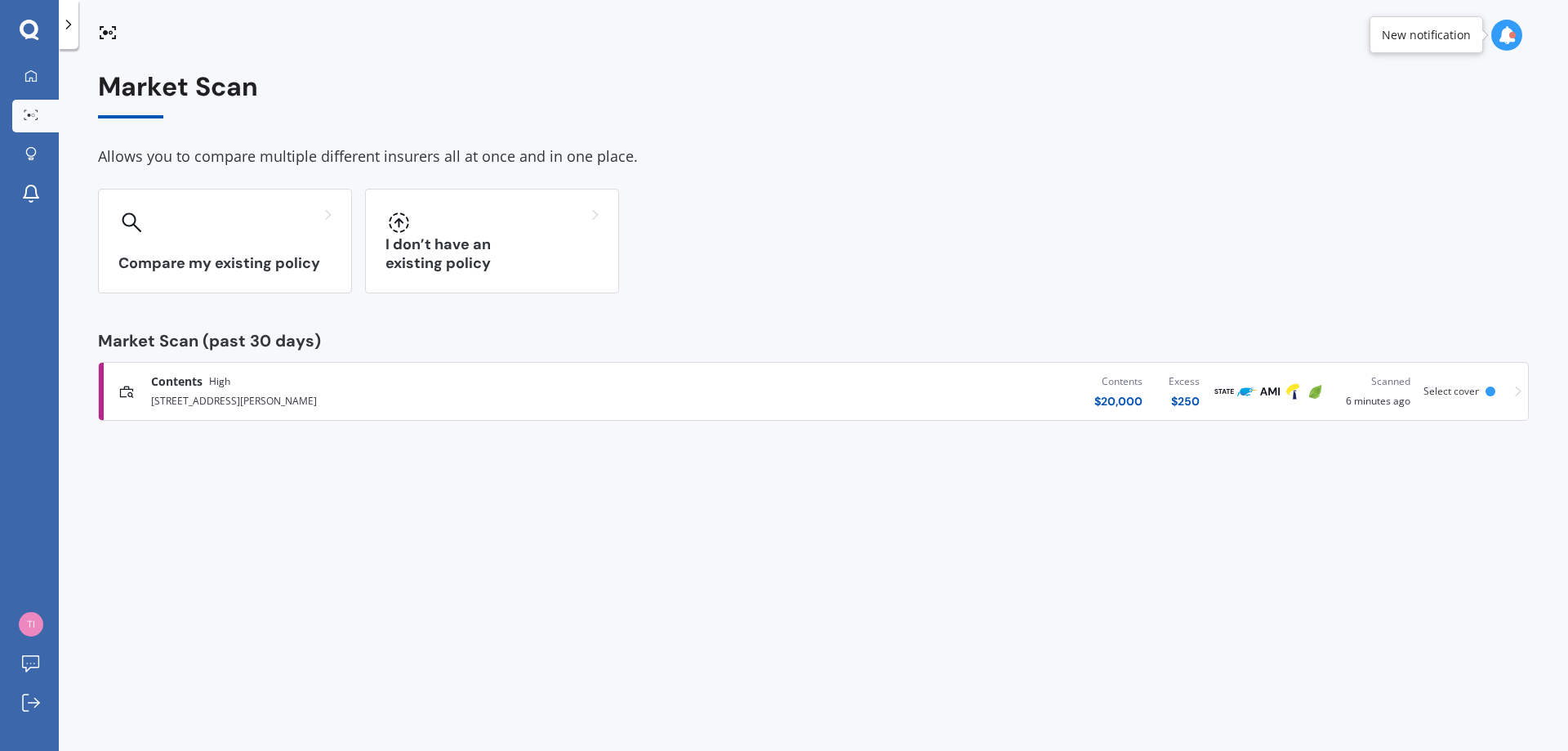
click at [1524, 388] on link "Contents High 121 Fairfax Street, Murchison 7007 Contents $ 20,000 Excess $ 250…" at bounding box center [813, 391] width 1431 height 59
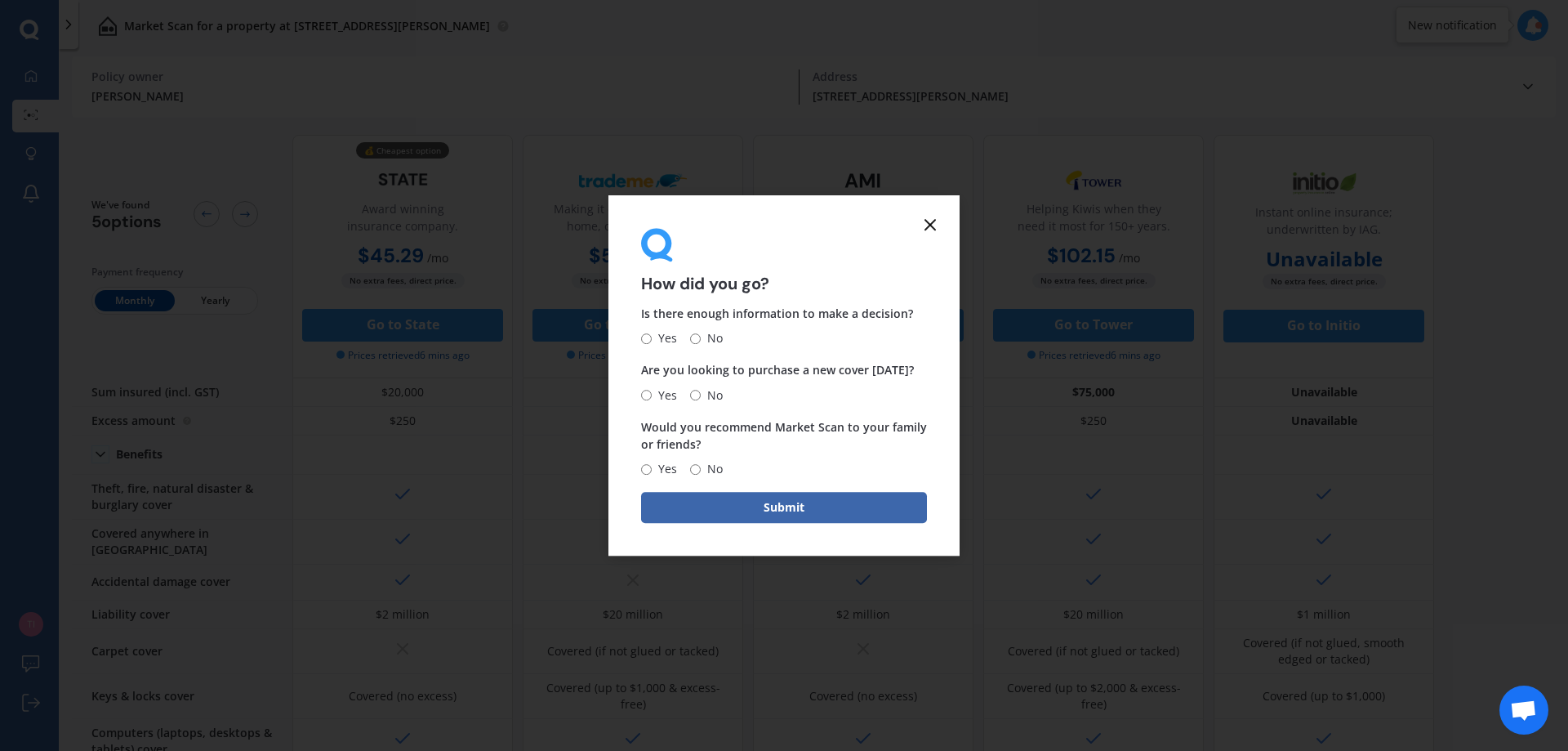
drag, startPoint x: 942, startPoint y: 225, endPoint x: 929, endPoint y: 233, distance: 15.3
click at [935, 225] on div "How did you go? Is there enough information to make a decision? Yes No Are you …" at bounding box center [784, 376] width 351 height 361
click at [922, 228] on icon at bounding box center [930, 225] width 20 height 20
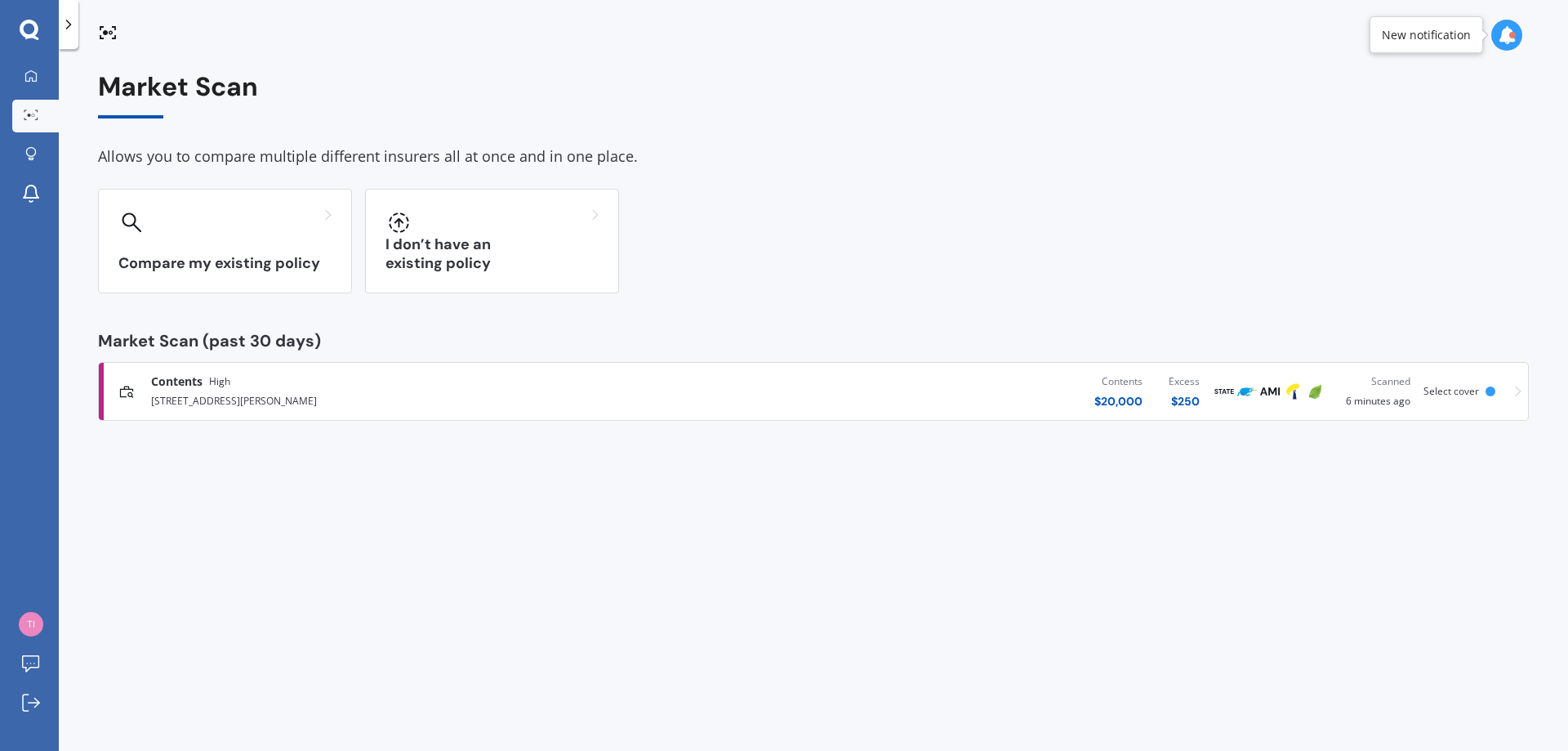
click at [457, 277] on div "I don’t have an existing policy" at bounding box center [491, 241] width 254 height 105
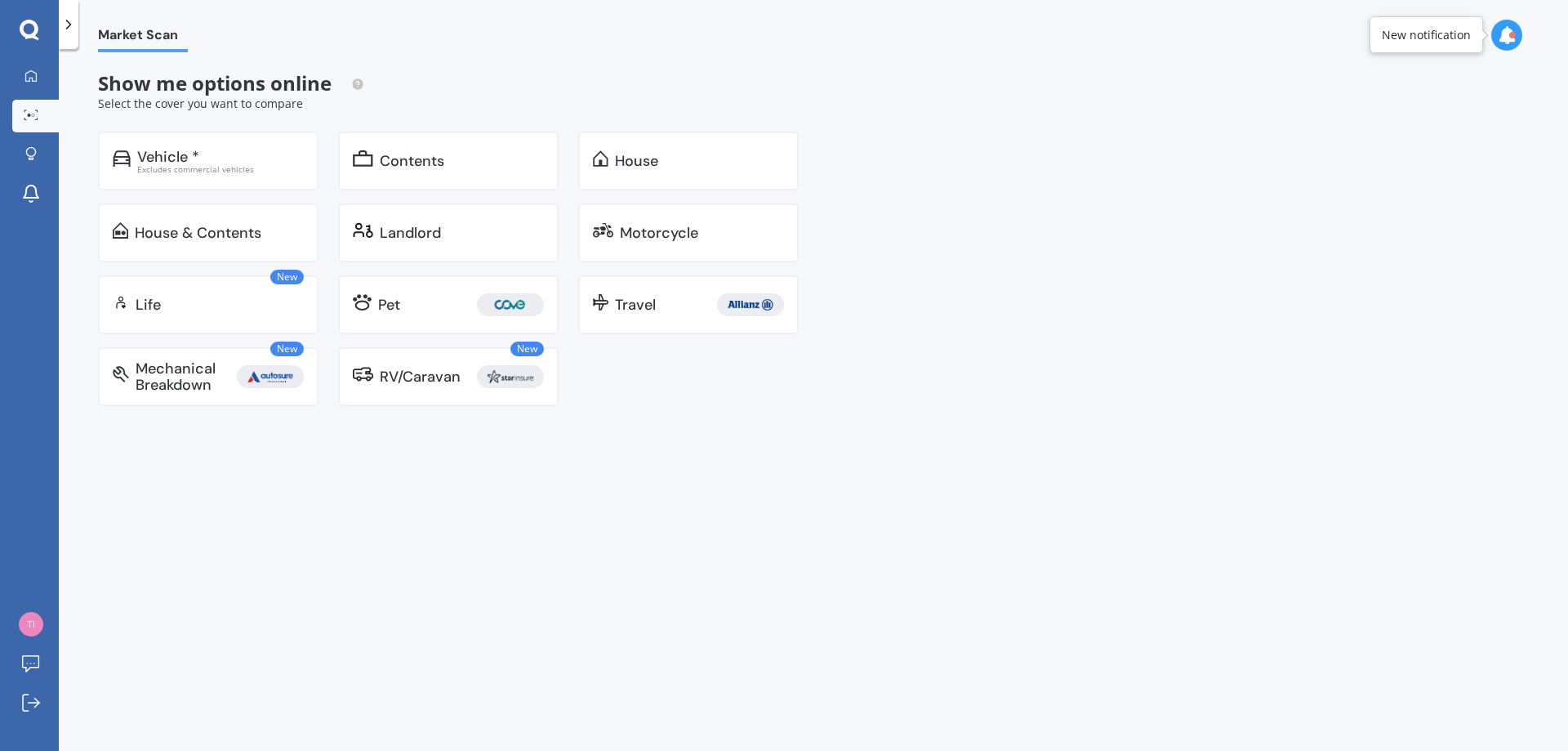
click at [449, 170] on div "Contents" at bounding box center [448, 161] width 220 height 59
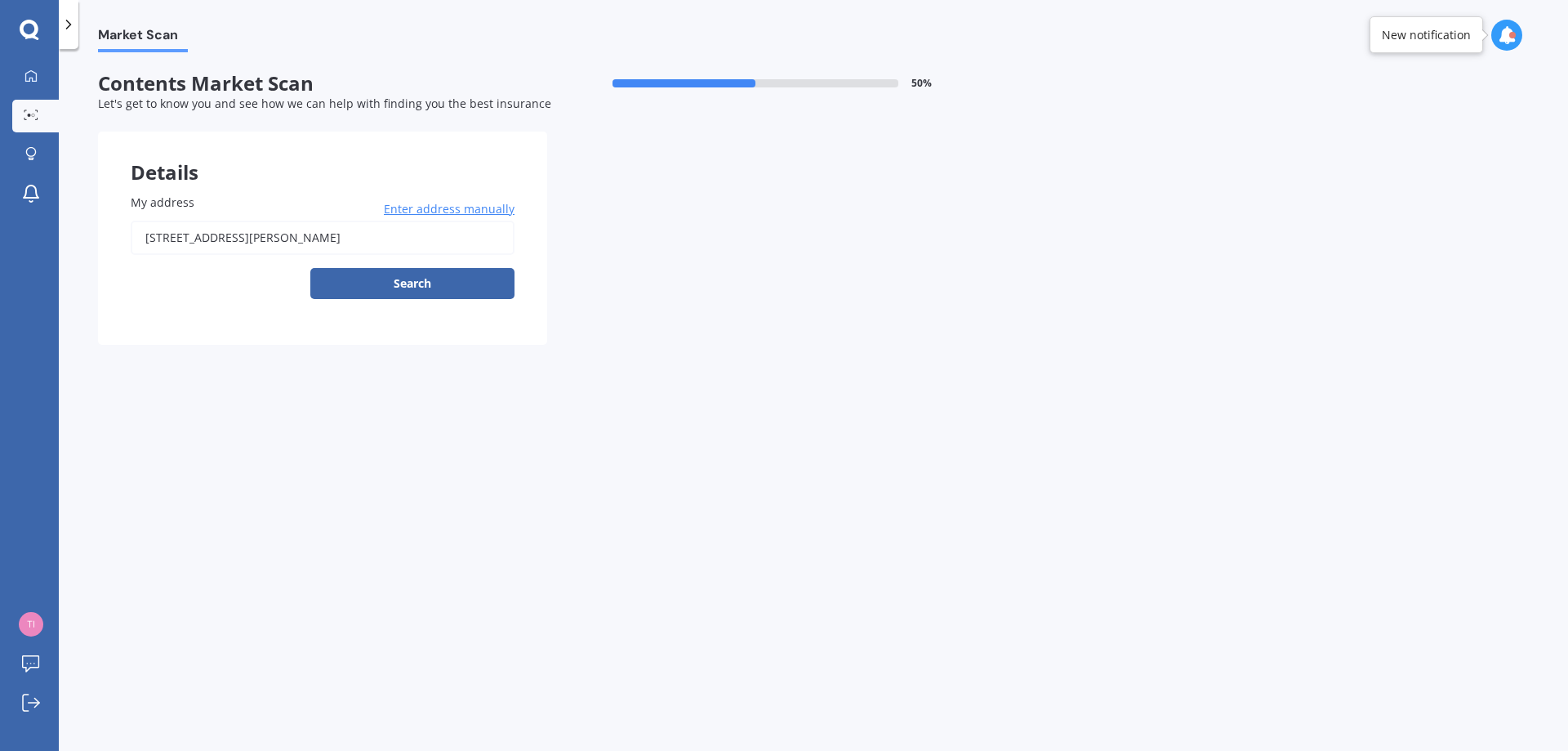
click at [368, 287] on button "Search" at bounding box center [412, 283] width 204 height 31
type input "121 Fairfax Street, Murchison 7007"
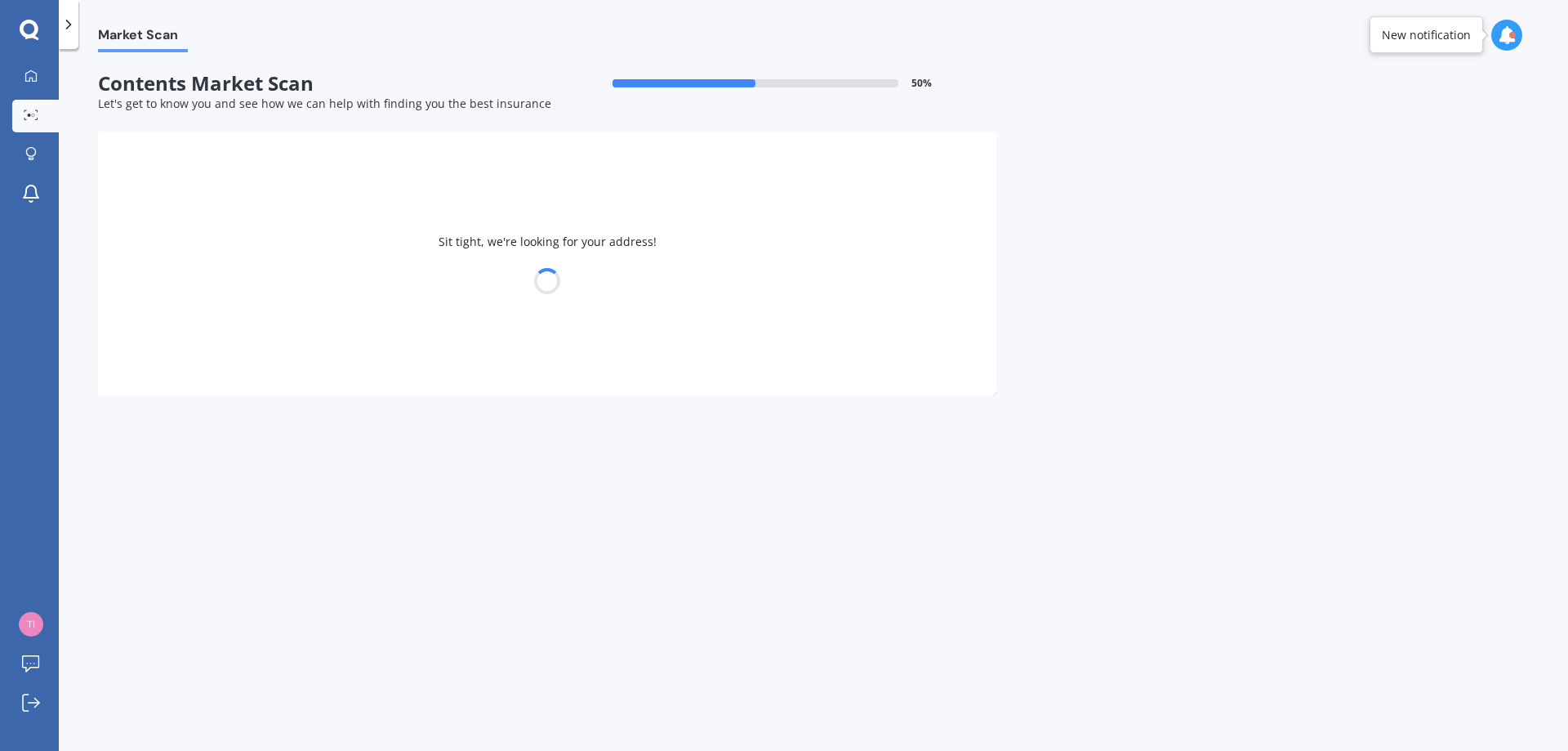
select select "04"
select select "07"
select select "1978"
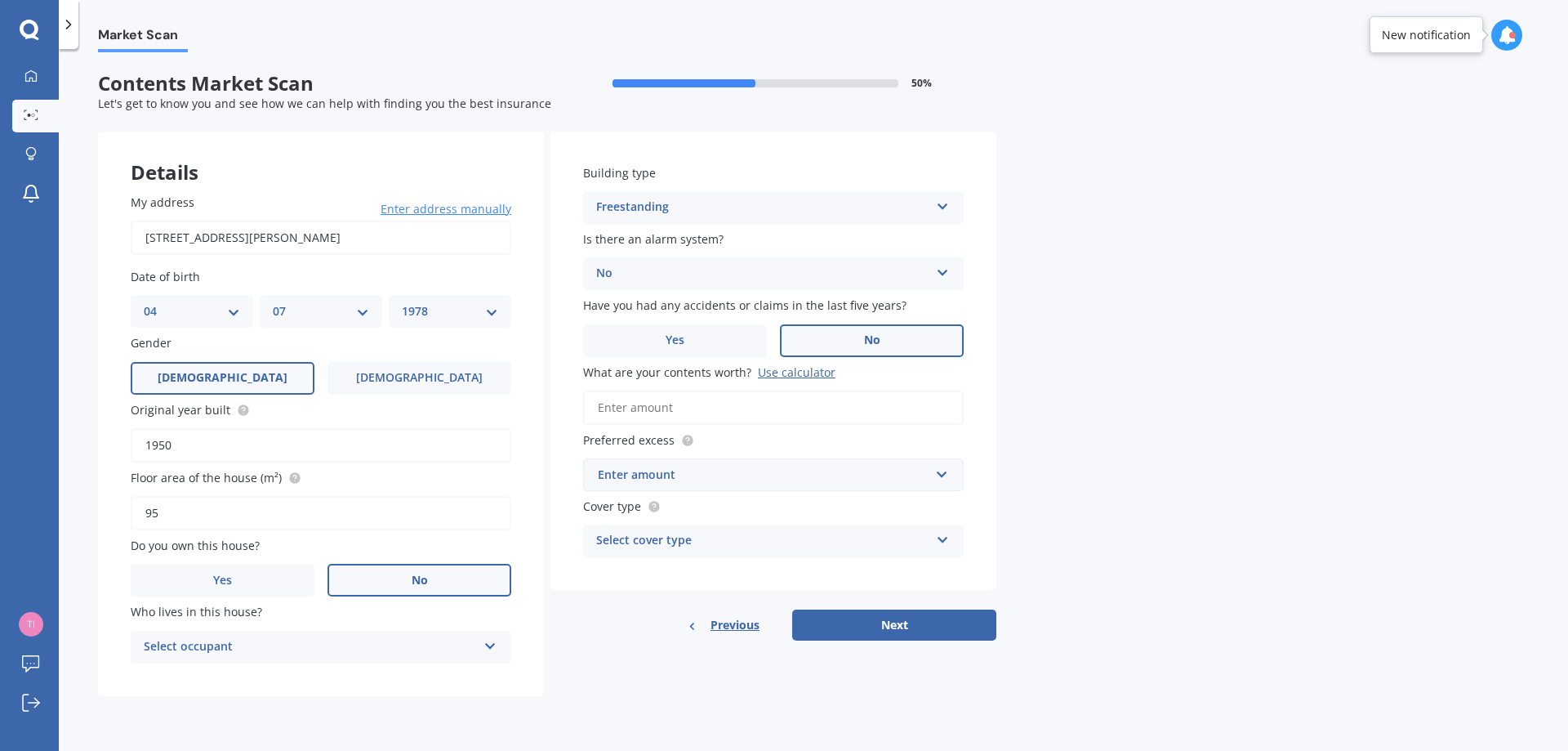
click at [747, 544] on div "Select cover type" at bounding box center [763, 540] width 333 height 20
click at [707, 602] on div "Limited" at bounding box center [774, 602] width 379 height 30
click at [813, 465] on input "text" at bounding box center [768, 475] width 366 height 31
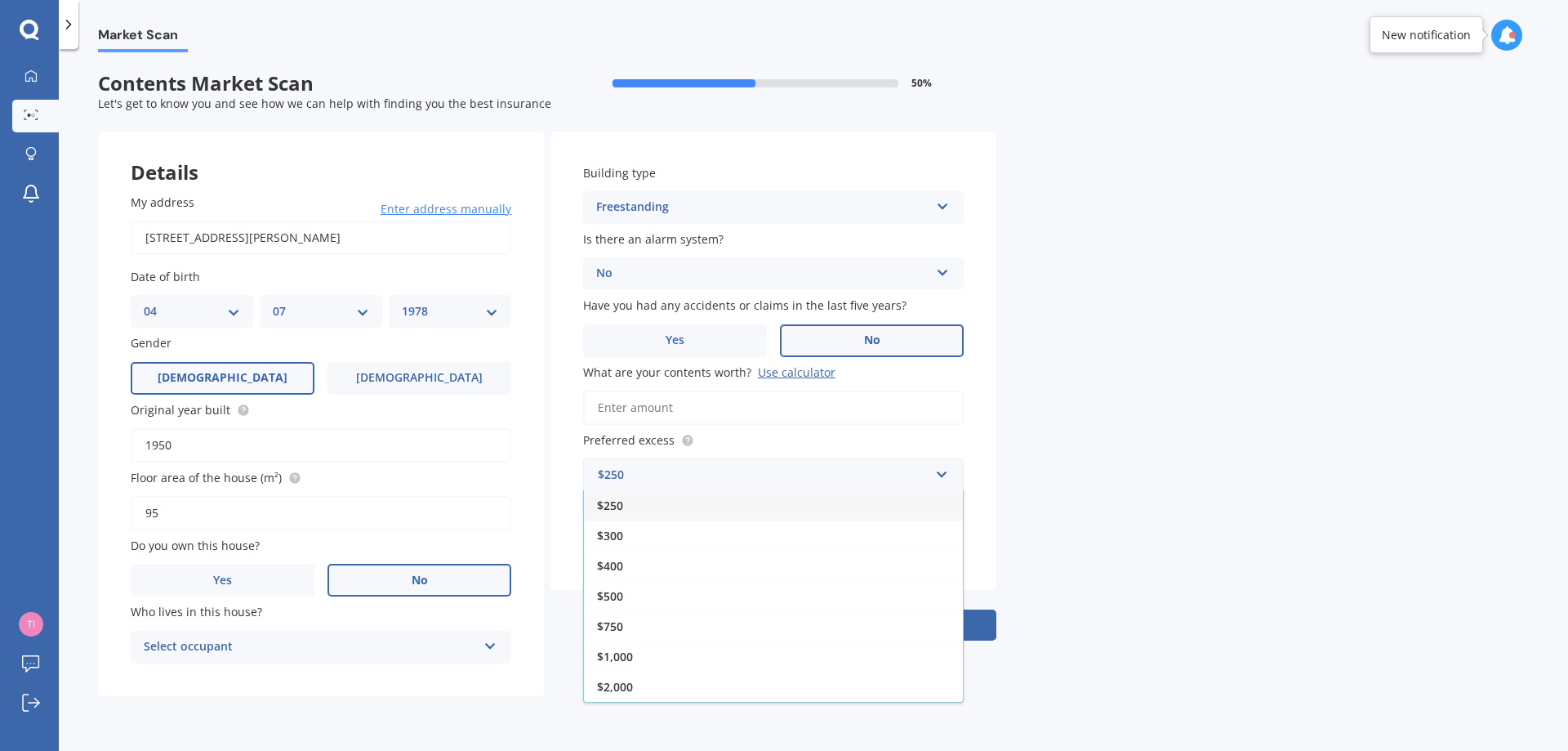
click at [709, 496] on div "$250" at bounding box center [774, 505] width 379 height 31
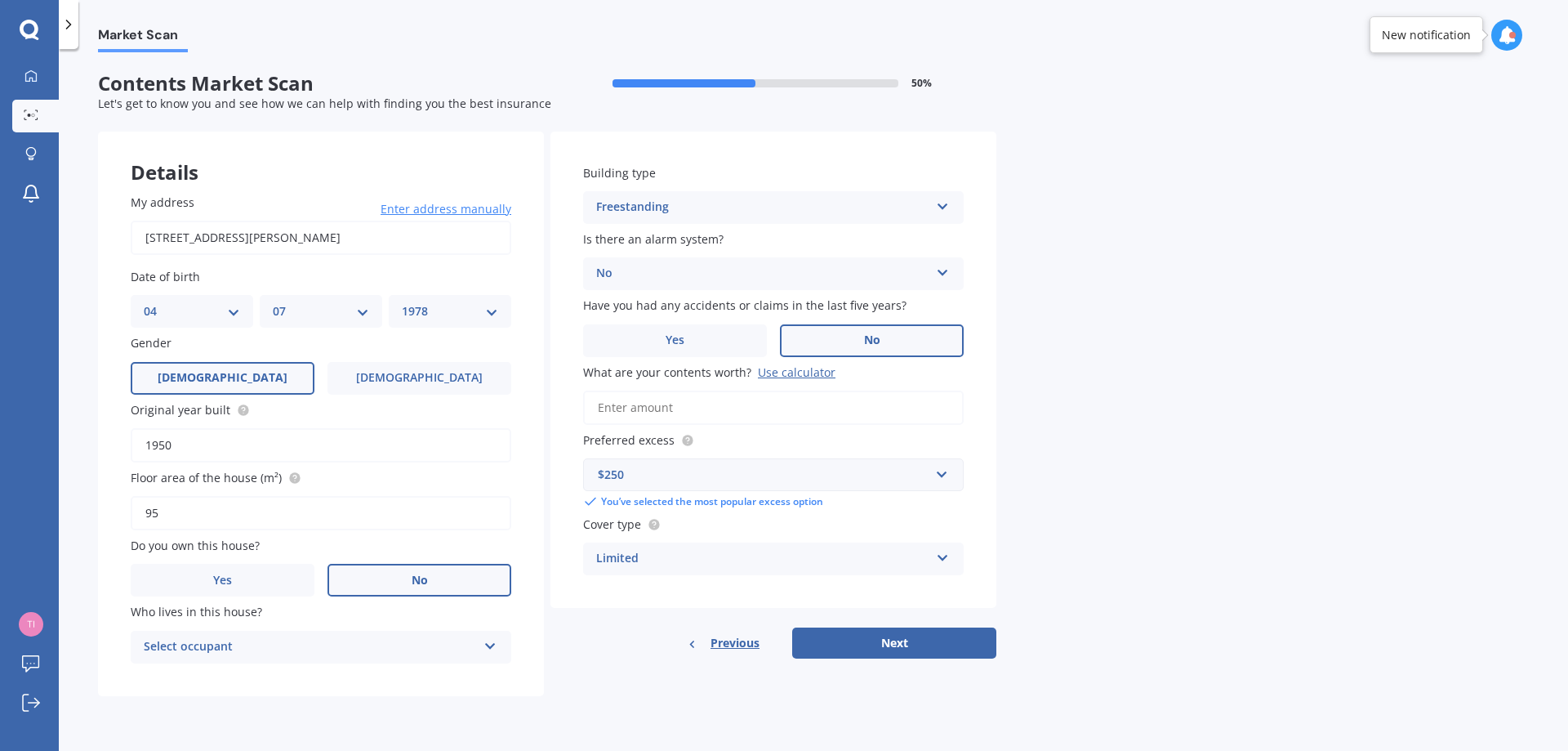
click at [914, 643] on button "Next" at bounding box center [895, 643] width 204 height 31
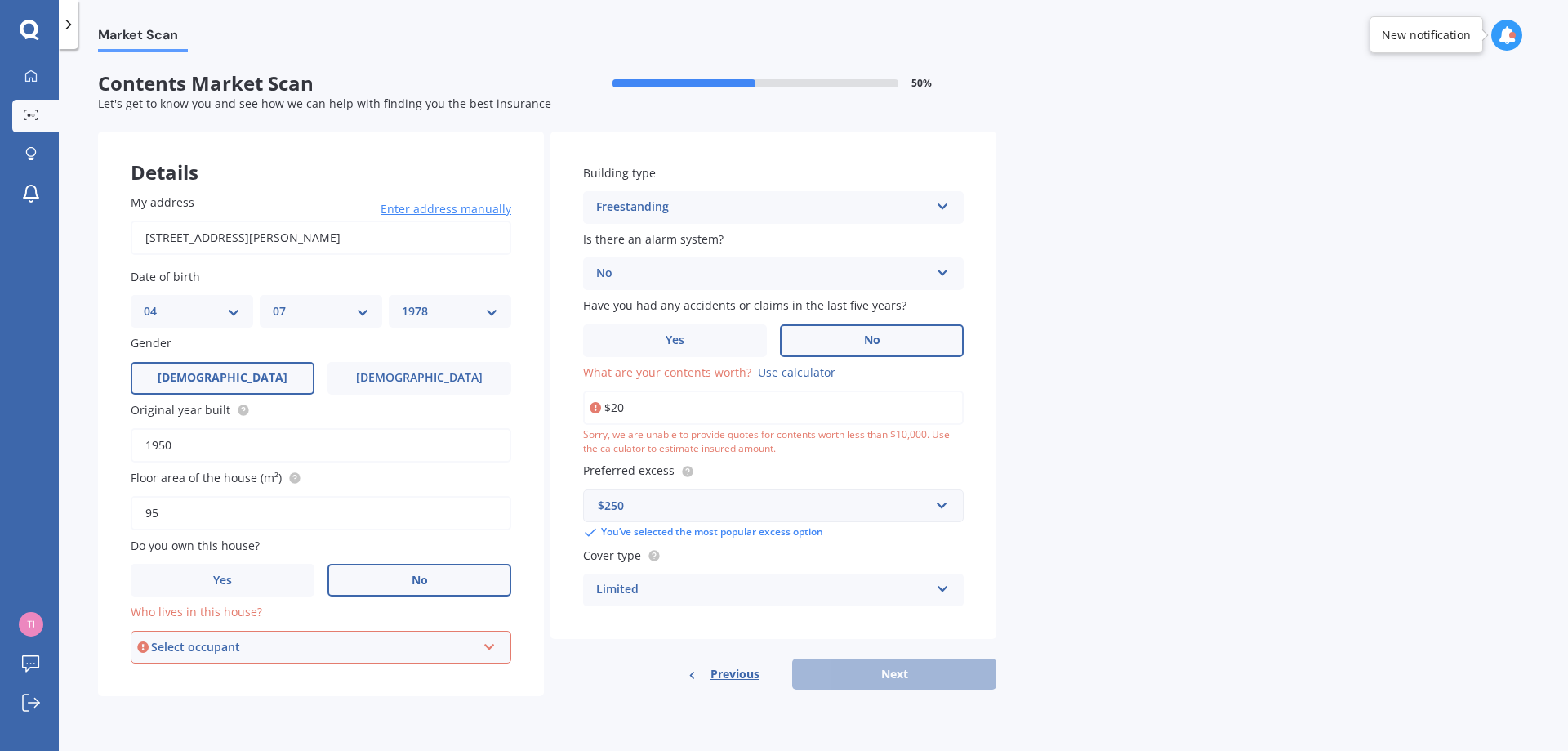
type input "$20,000"
click at [700, 583] on div "Limited" at bounding box center [763, 589] width 333 height 20
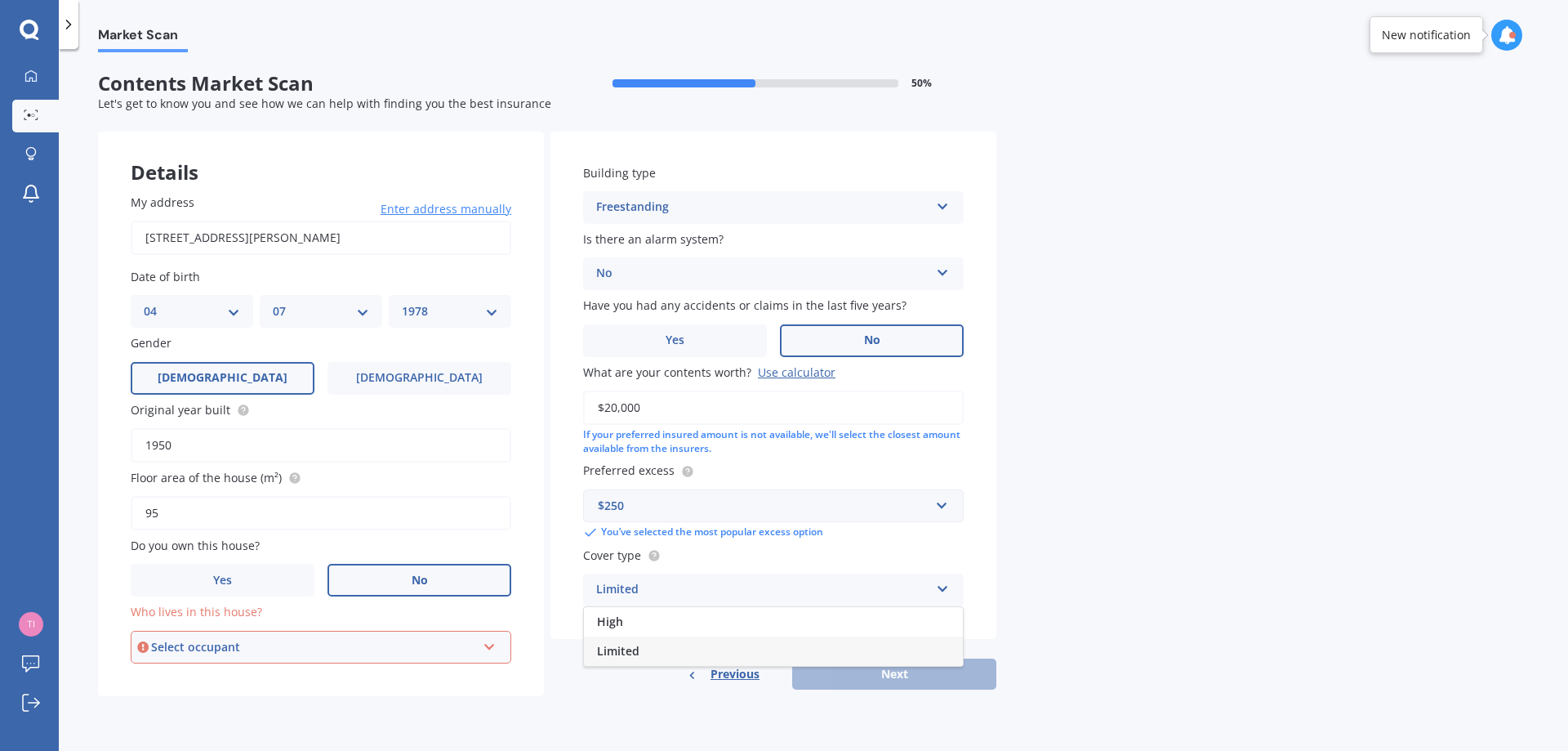
click at [699, 652] on div "Limited" at bounding box center [774, 651] width 379 height 30
click at [412, 647] on div "Select occupant" at bounding box center [314, 646] width 325 height 18
click at [165, 678] on span "Tenant" at bounding box center [165, 678] width 39 height 15
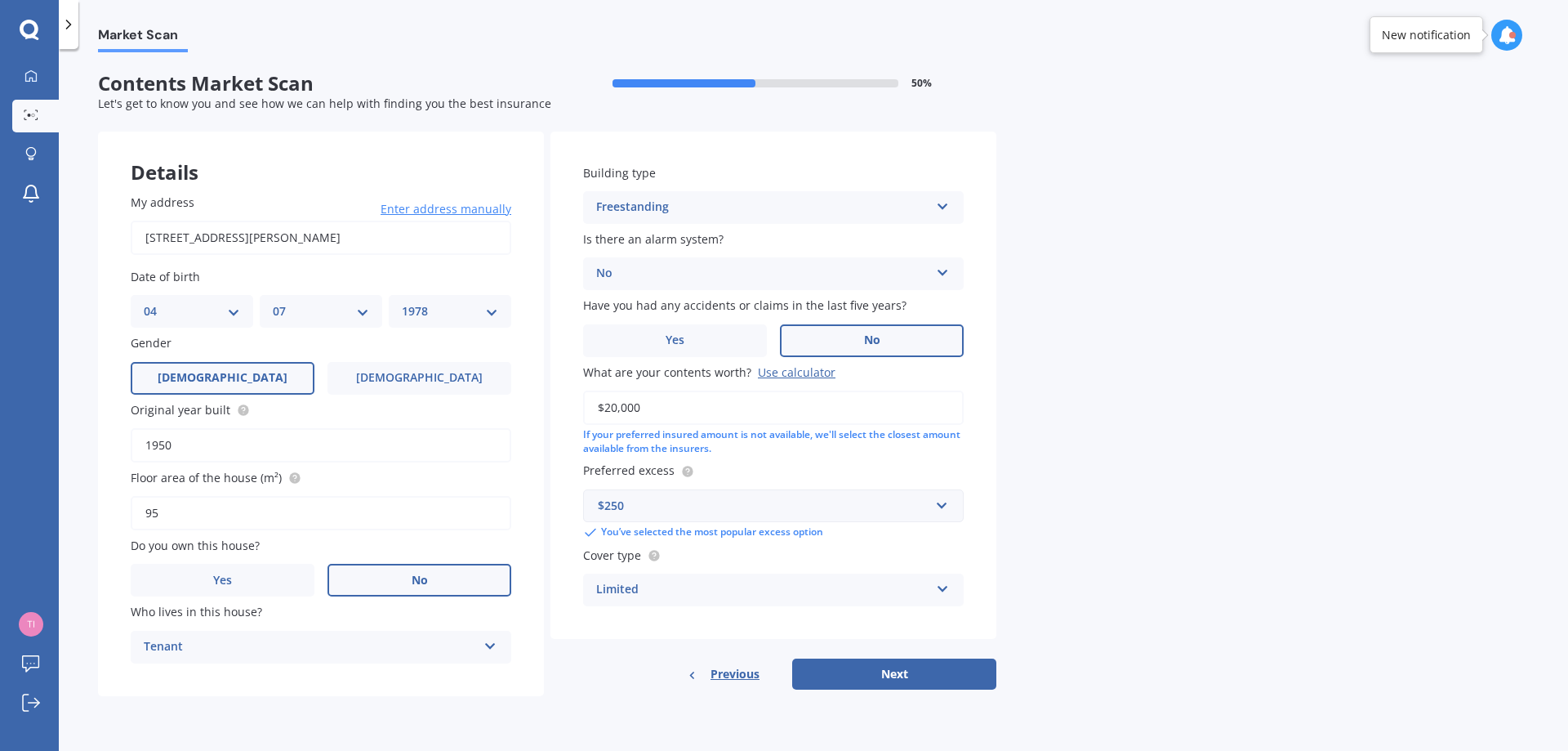
click at [911, 676] on button "Next" at bounding box center [895, 674] width 204 height 31
select select "04"
select select "07"
select select "1978"
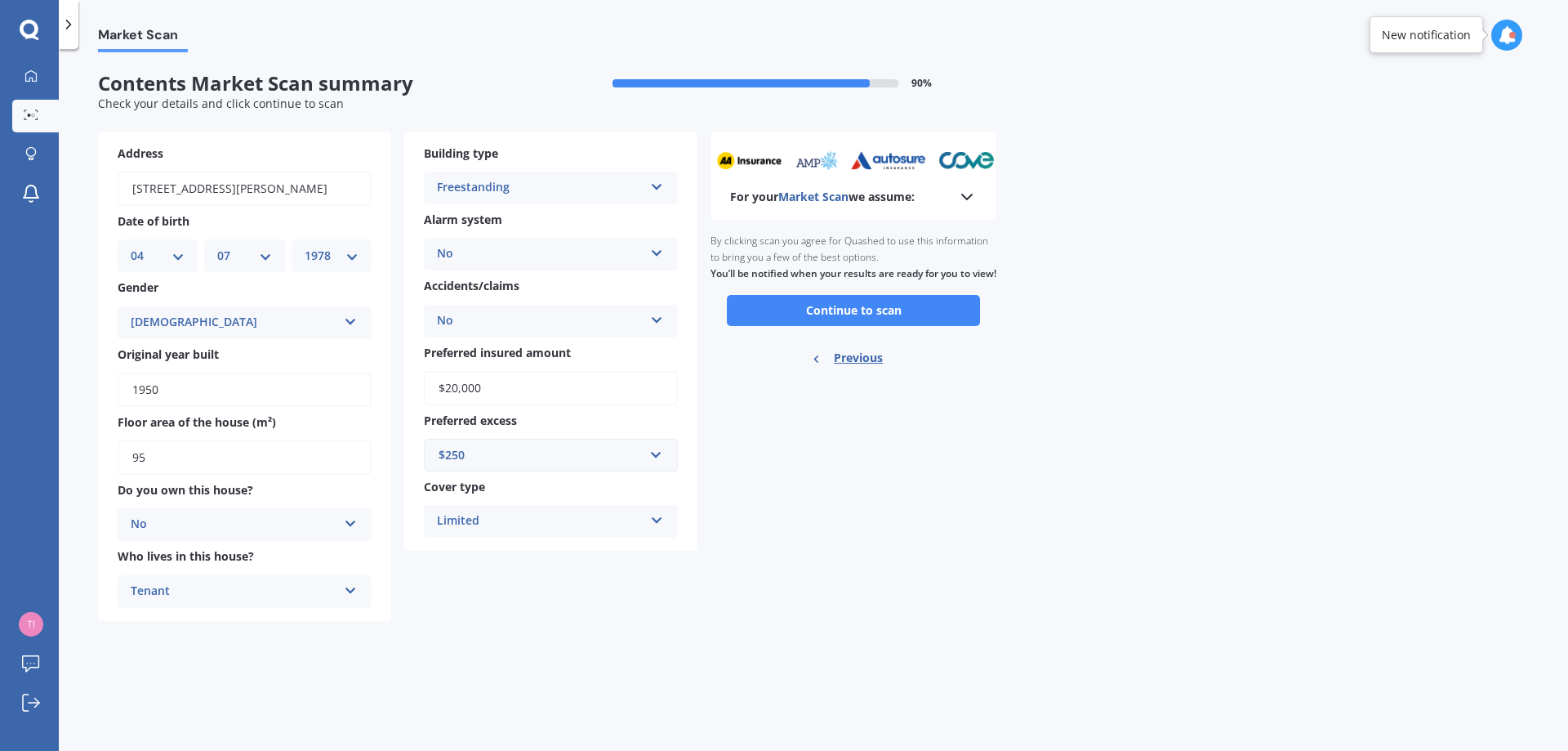
click at [878, 316] on button "Continue to scan" at bounding box center [854, 310] width 253 height 31
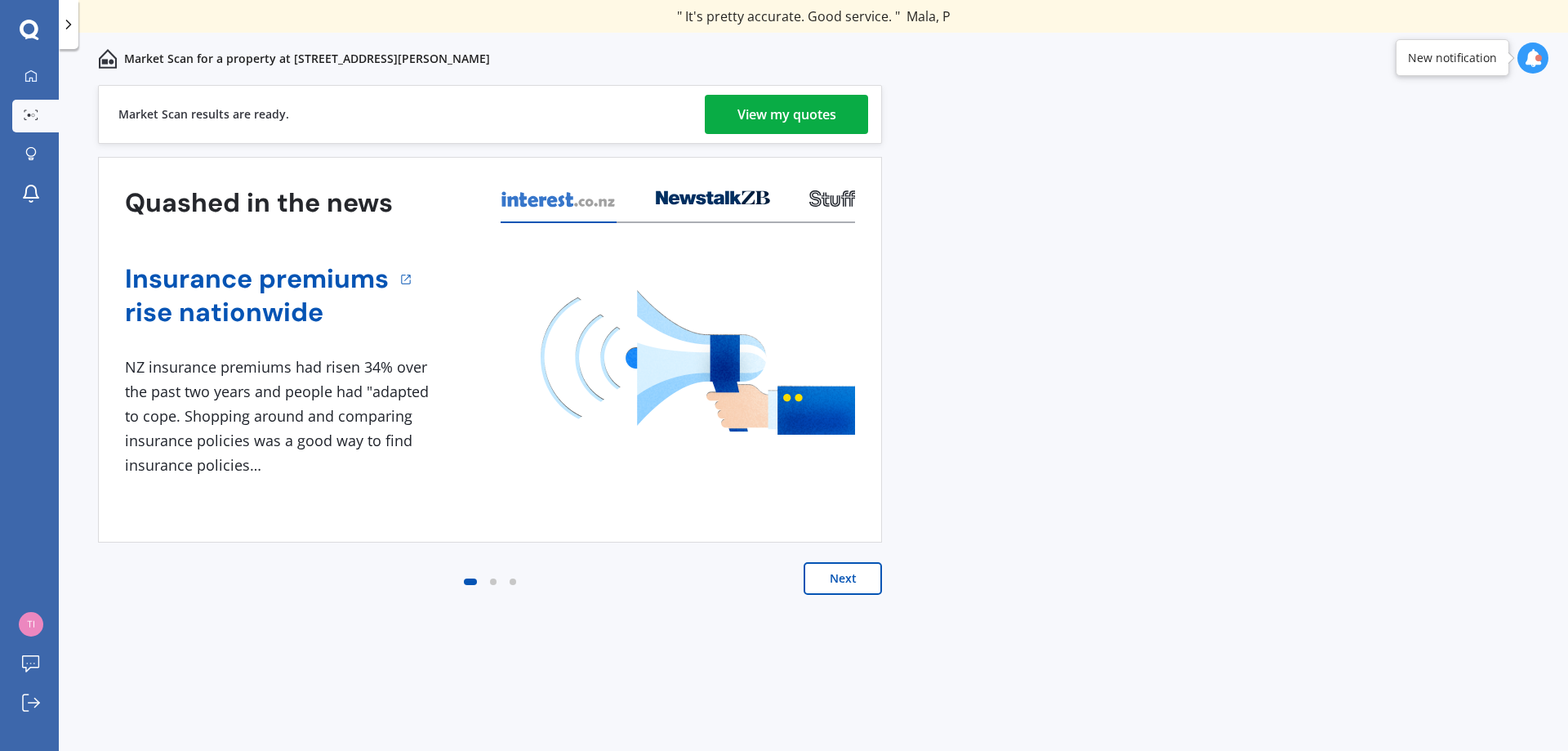
click at [753, 114] on div "View my quotes" at bounding box center [787, 114] width 99 height 39
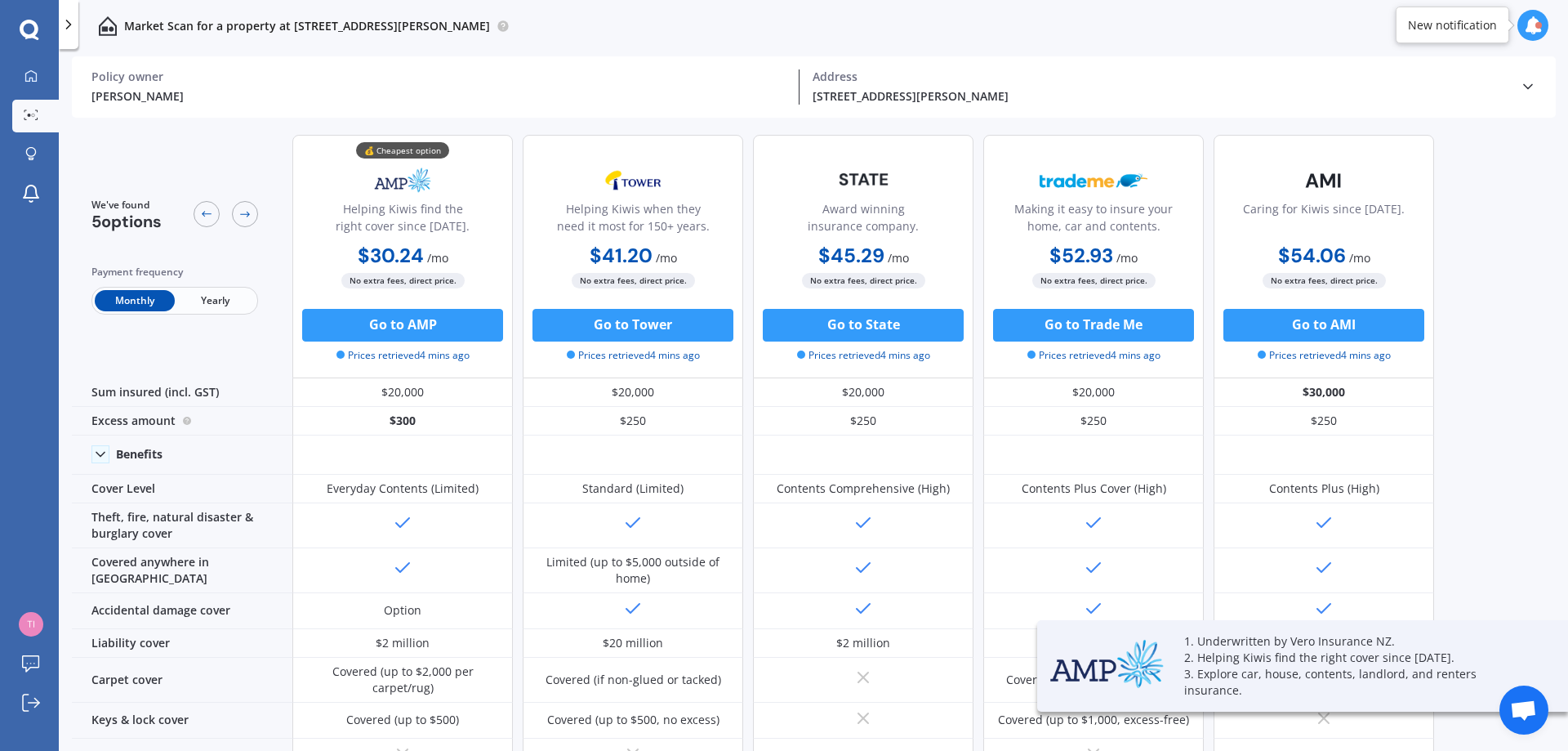
click at [214, 298] on span "Yearly" at bounding box center [215, 300] width 80 height 21
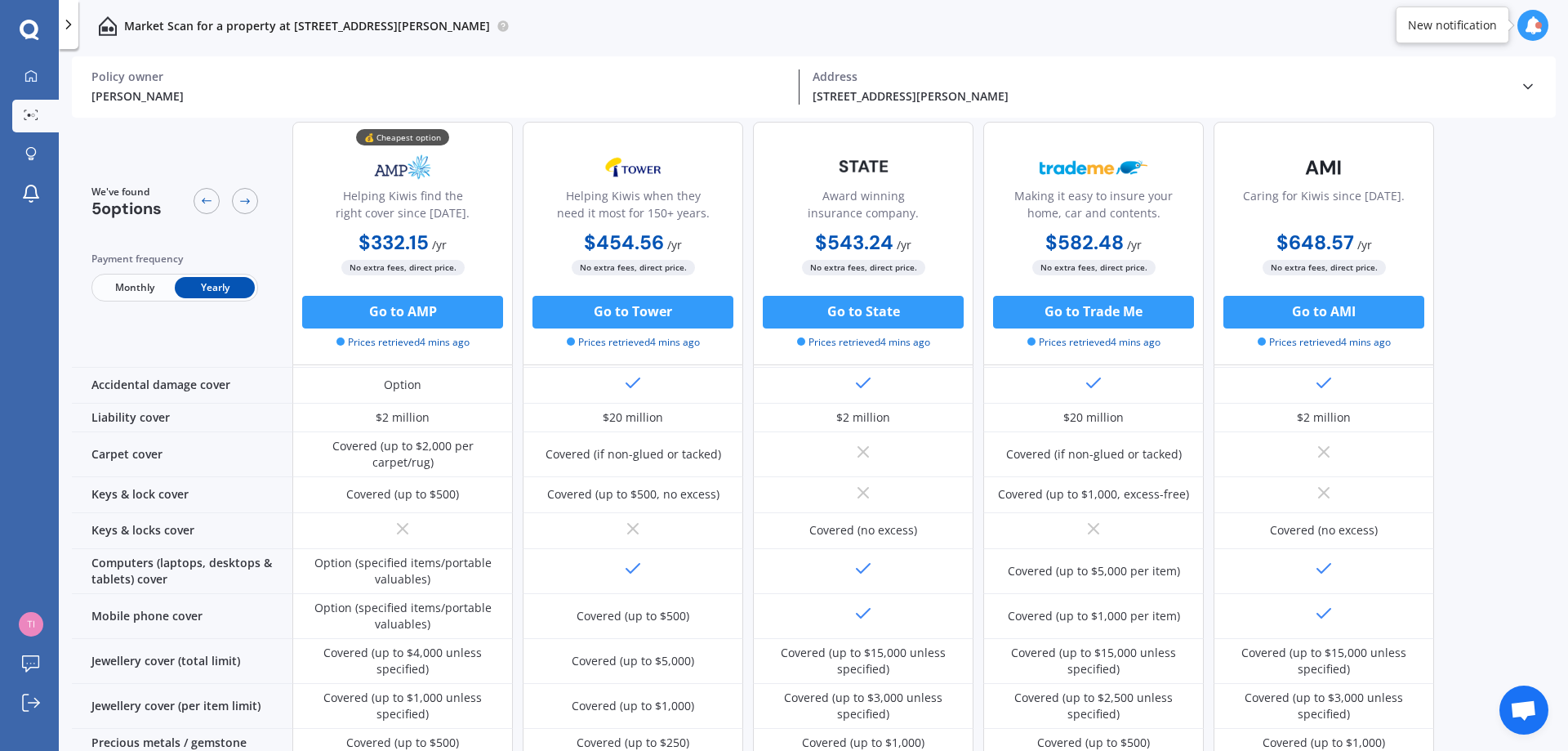
scroll to position [245, 0]
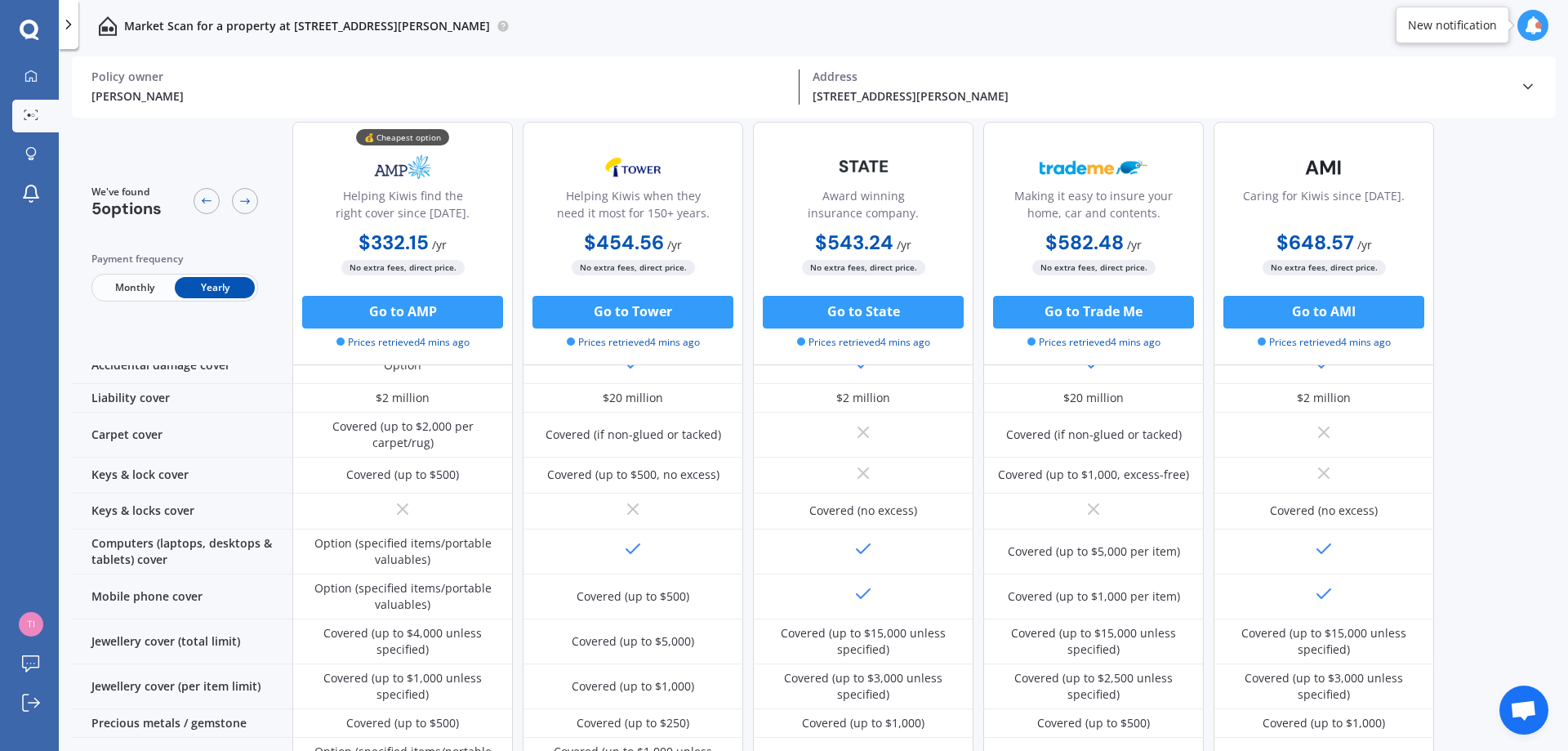
click at [452, 552] on div "Option (specified items/portable valuables)" at bounding box center [402, 551] width 196 height 32
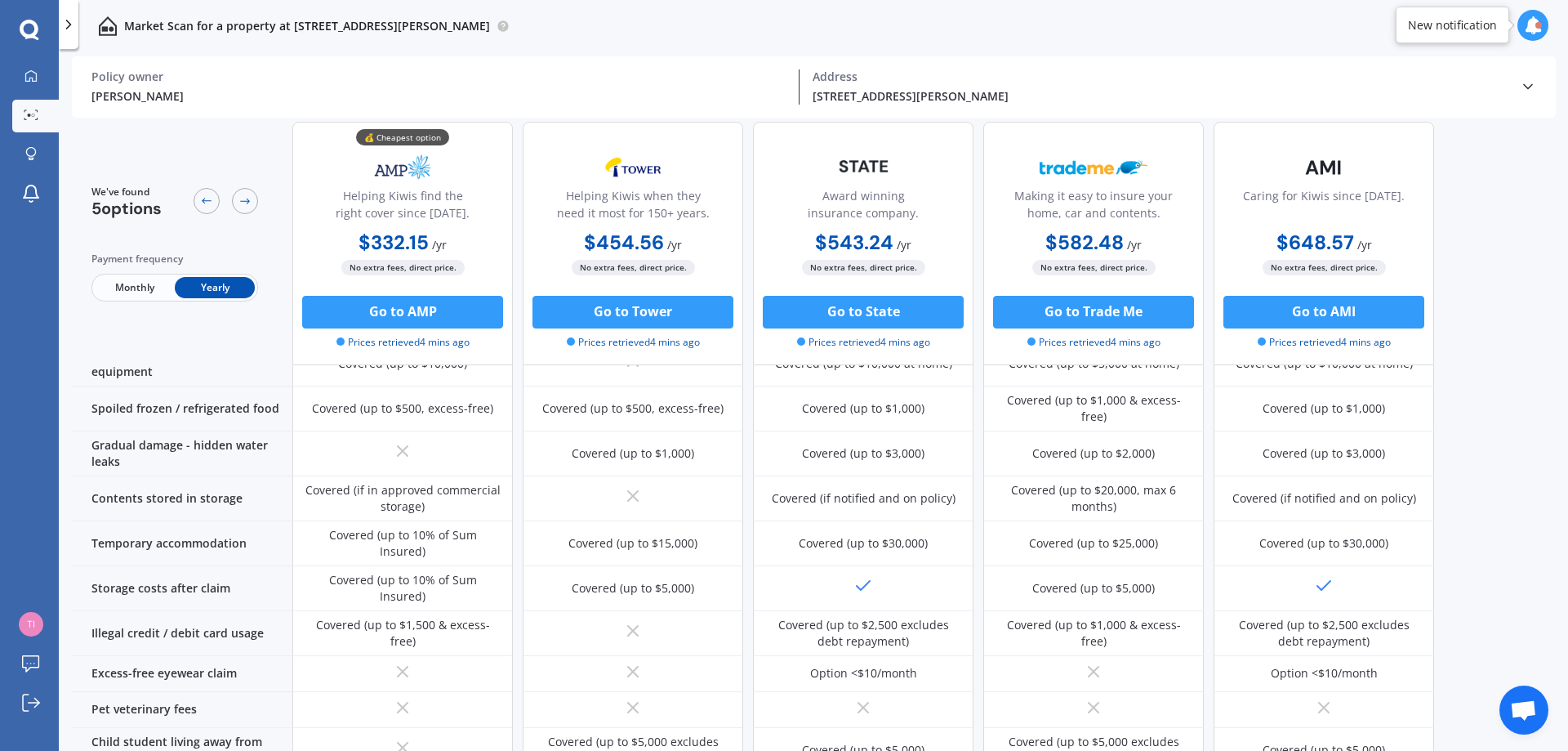
scroll to position [1147, 0]
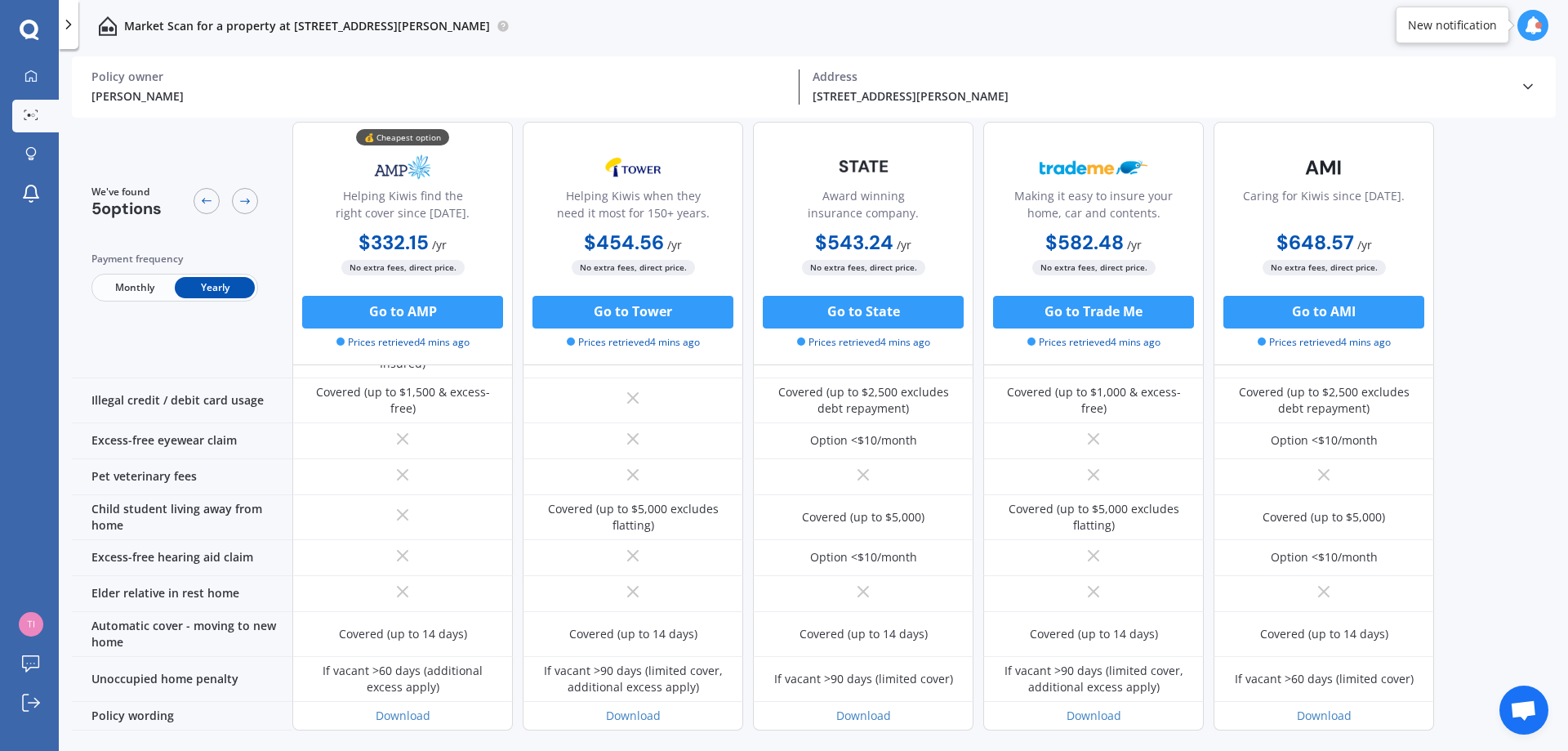
click at [404, 708] on link "Download" at bounding box center [403, 715] width 54 height 15
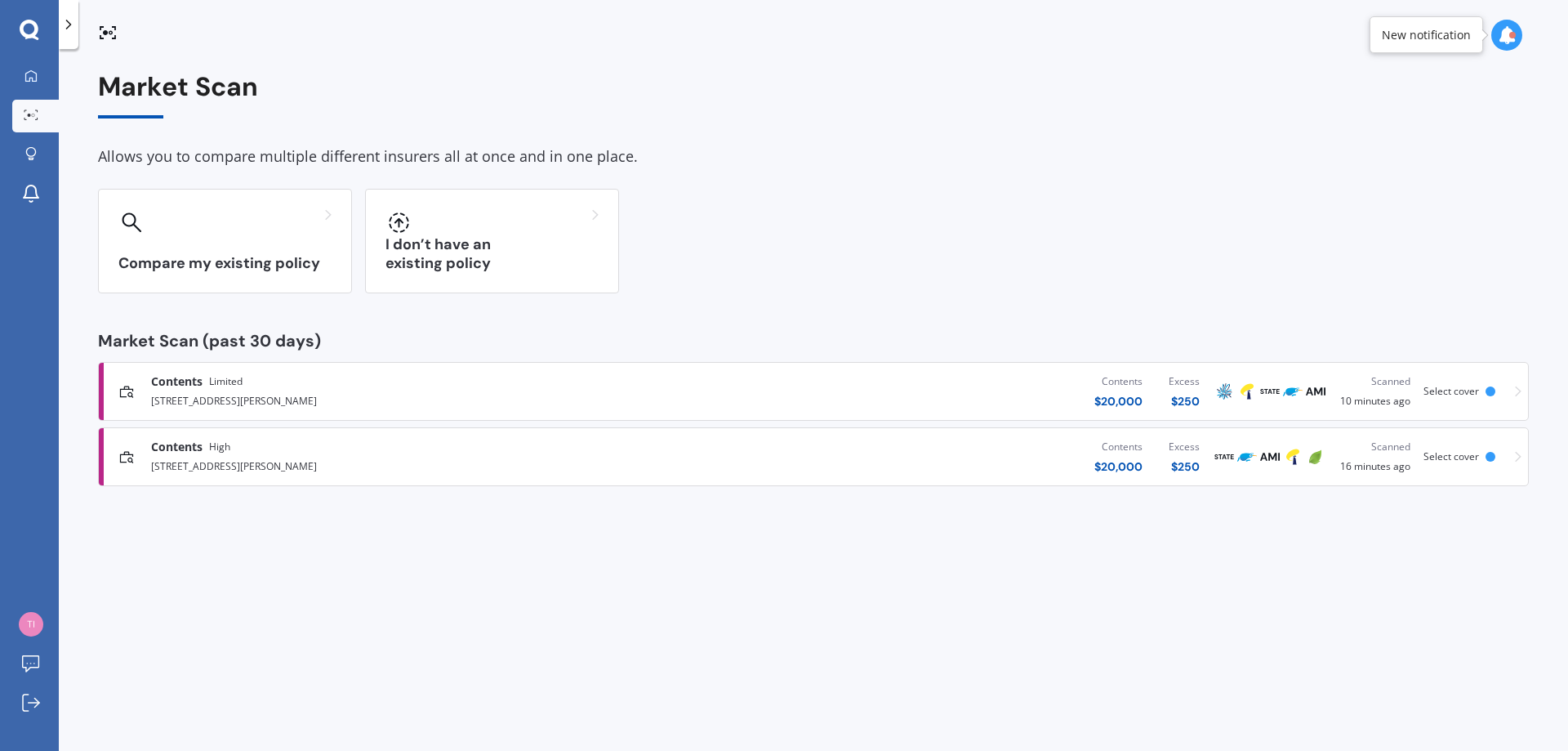
click at [1515, 456] on icon at bounding box center [1519, 456] width 7 height 11
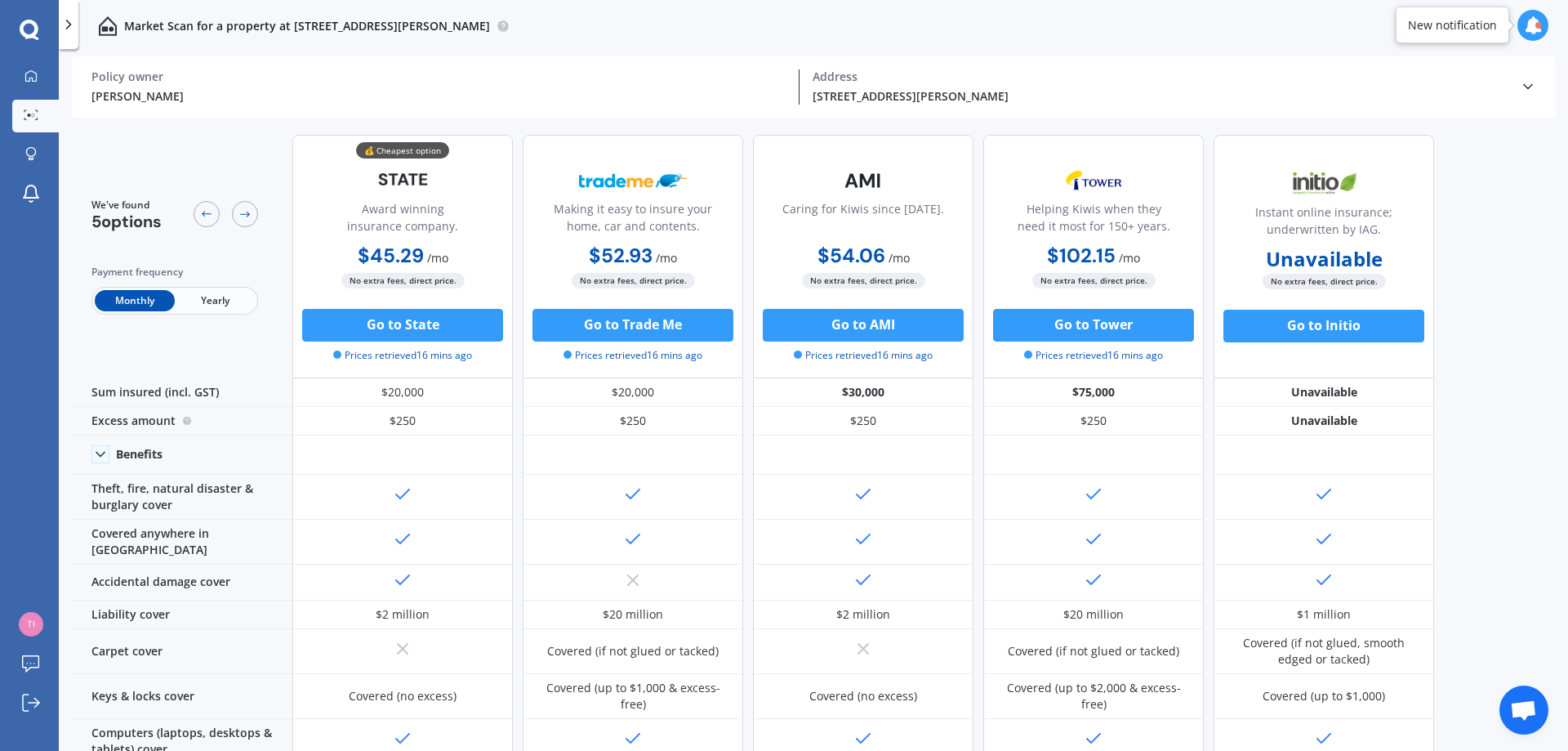
click at [213, 307] on span "Yearly" at bounding box center [215, 300] width 80 height 21
